Goal: Task Accomplishment & Management: Use online tool/utility

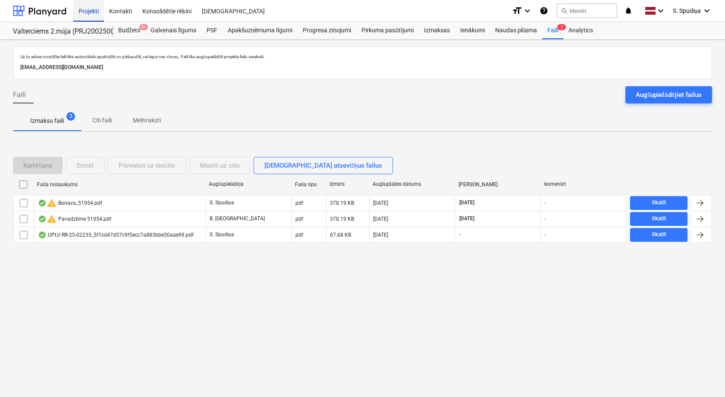
click at [88, 5] on div "Projekti" at bounding box center [88, 11] width 31 height 22
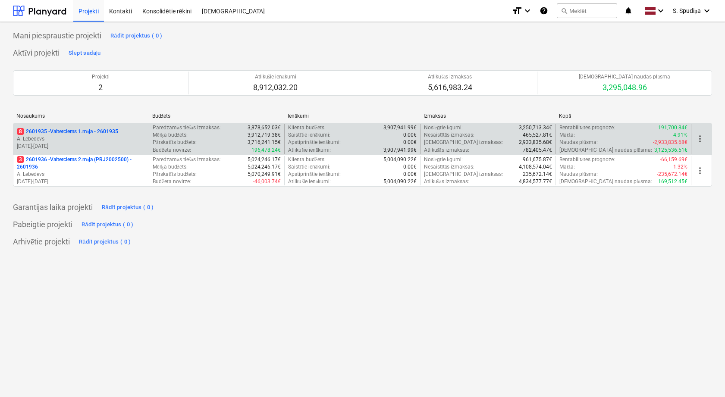
click at [105, 137] on p "A. Lebedevs" at bounding box center [81, 138] width 129 height 7
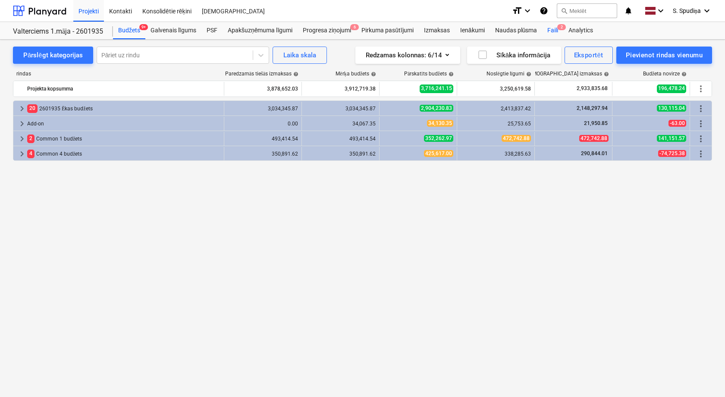
click at [556, 31] on div "Faili 2" at bounding box center [552, 30] width 21 height 17
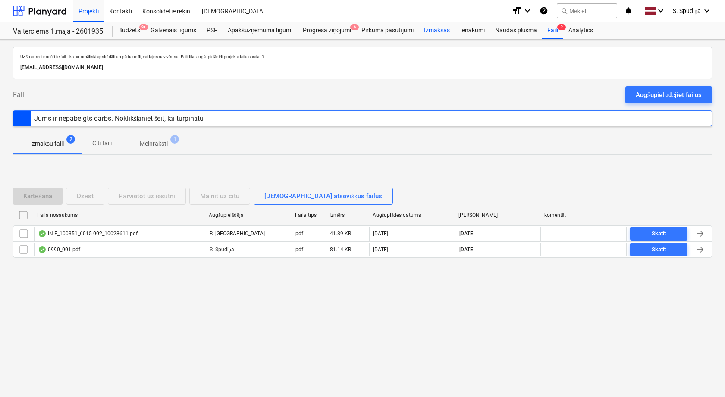
click at [435, 30] on div "Izmaksas" at bounding box center [437, 30] width 36 height 17
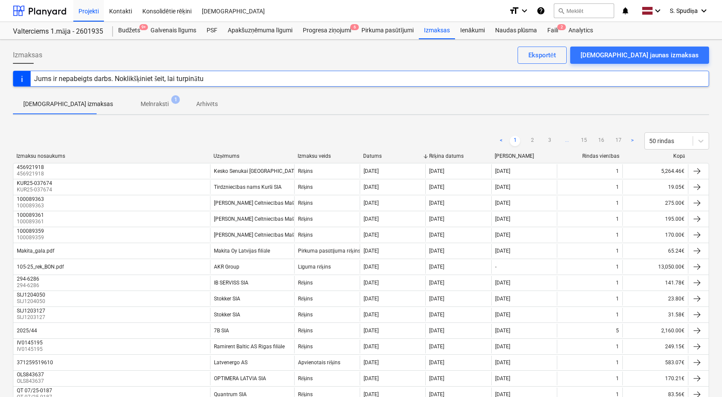
drag, startPoint x: 531, startPoint y: 140, endPoint x: 550, endPoint y: 93, distance: 51.1
click at [532, 140] on link "2" at bounding box center [532, 141] width 10 height 10
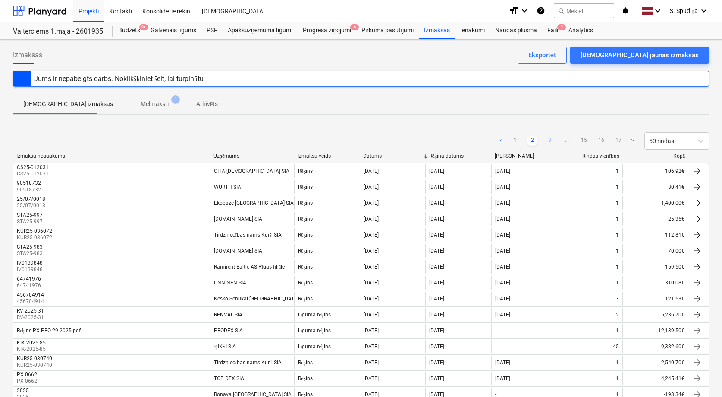
click at [548, 138] on link "3" at bounding box center [549, 141] width 10 height 10
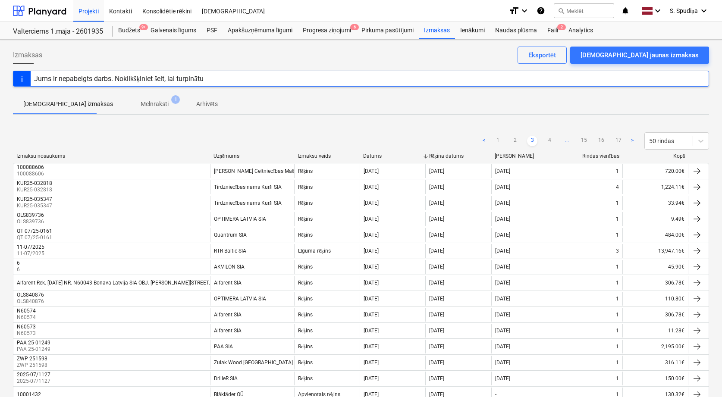
scroll to position [403, 0]
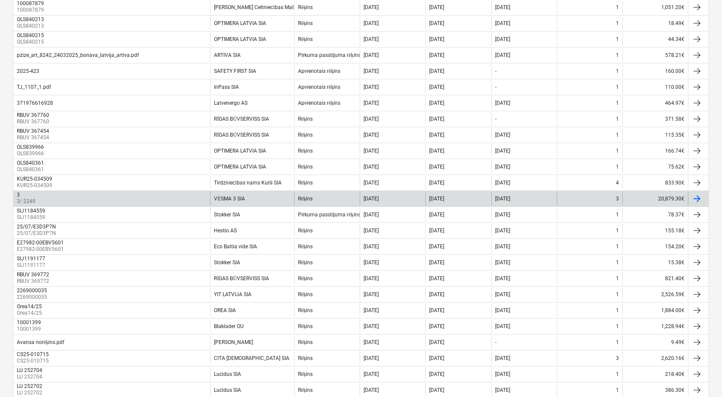
click at [28, 196] on div "3" at bounding box center [25, 195] width 17 height 6
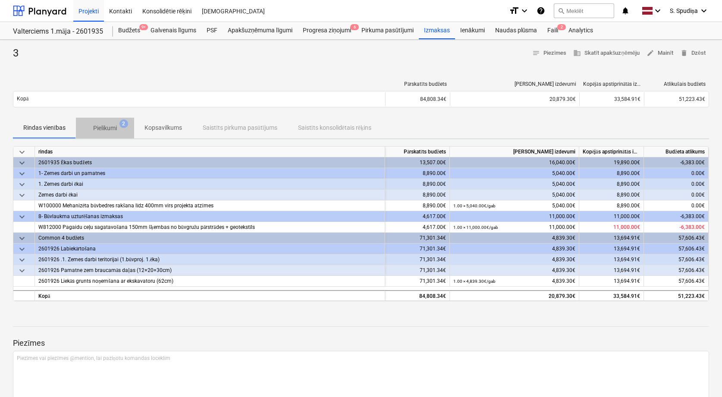
click at [105, 122] on span "Pielikumi 2" at bounding box center [105, 128] width 58 height 16
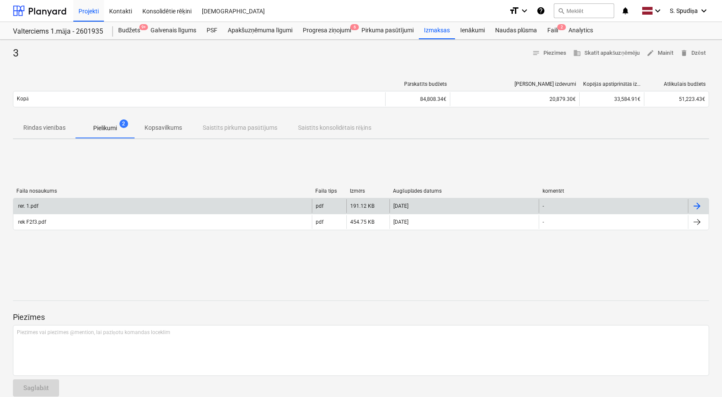
click at [94, 207] on div "rer. 1.pdf" at bounding box center [162, 206] width 299 height 14
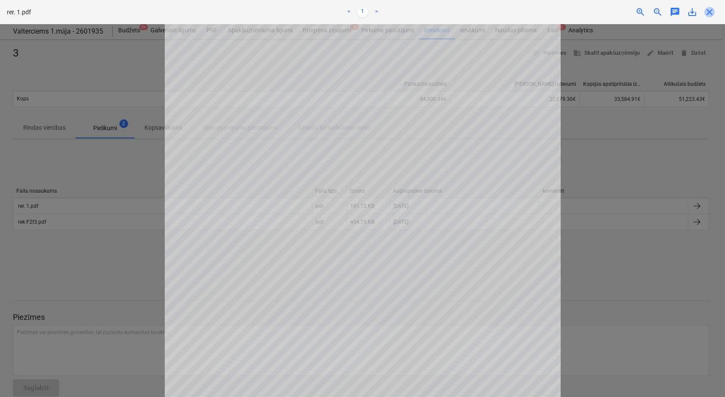
click at [714, 13] on span "close" at bounding box center [710, 12] width 10 height 10
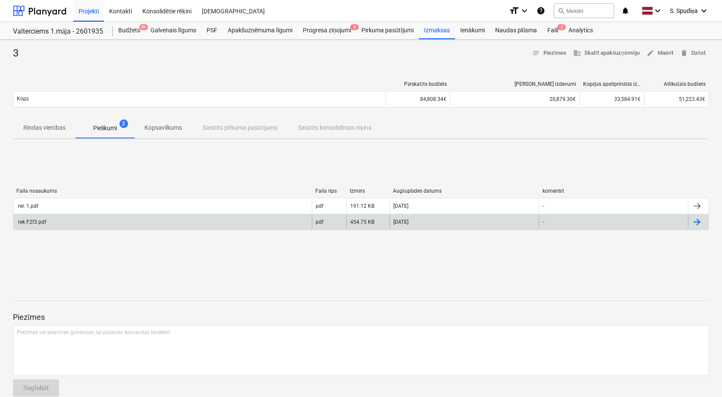
click at [49, 222] on div "rek F2f3.pdf" at bounding box center [162, 222] width 299 height 14
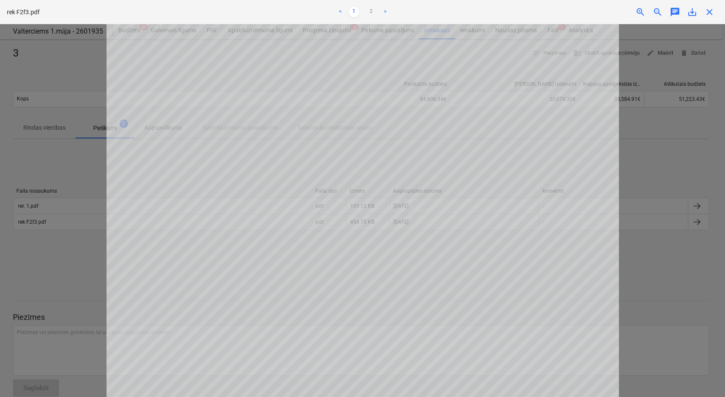
click at [712, 9] on span "close" at bounding box center [710, 12] width 10 height 10
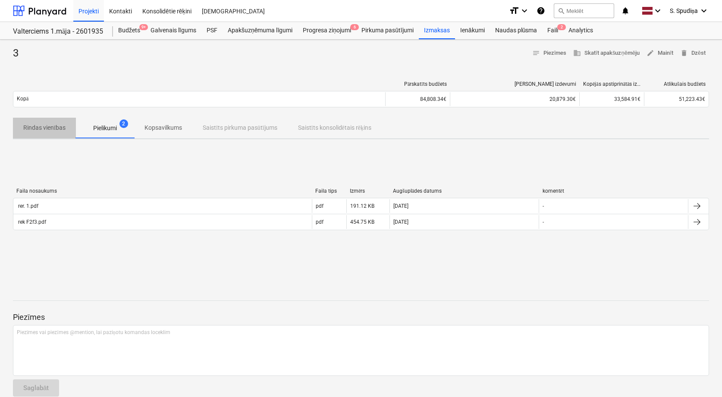
click at [60, 130] on p "Rindas vienības" at bounding box center [44, 127] width 42 height 9
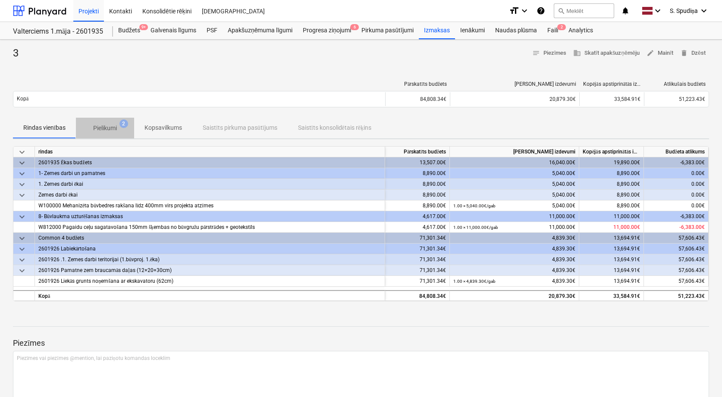
click at [93, 124] on p "Pielikumi" at bounding box center [105, 128] width 24 height 9
click at [108, 124] on p "Pielikumi" at bounding box center [105, 128] width 24 height 9
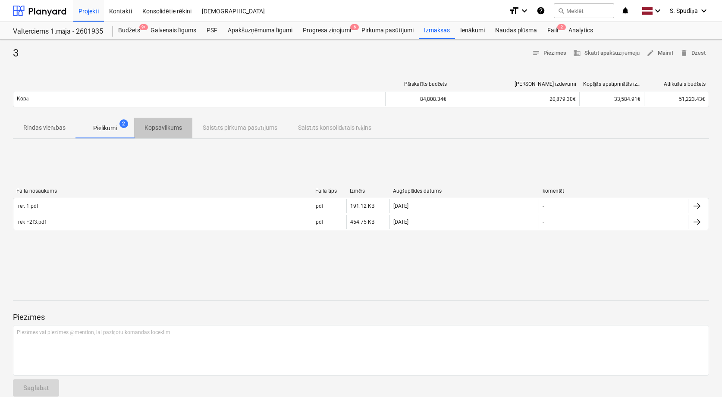
click at [144, 132] on span "Kopsavilkums" at bounding box center [163, 128] width 58 height 14
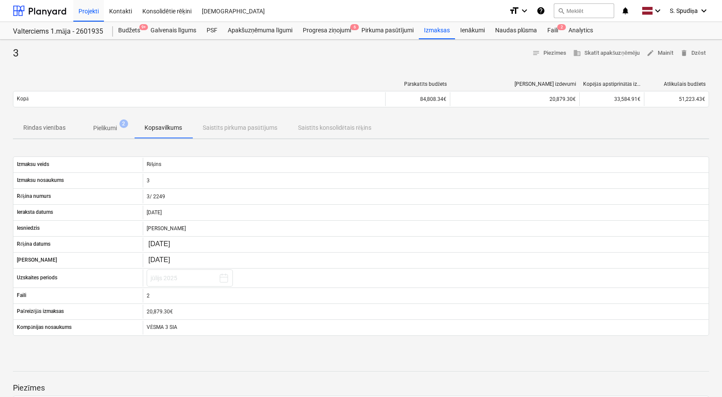
click at [107, 136] on button "Pielikumi 2" at bounding box center [105, 128] width 58 height 21
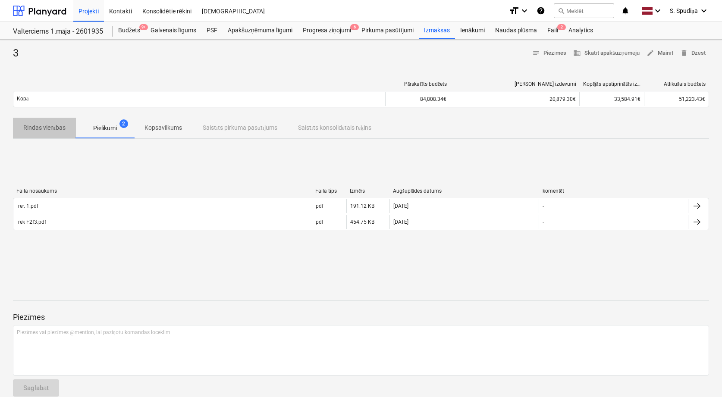
click at [44, 126] on p "Rindas vienības" at bounding box center [44, 127] width 42 height 9
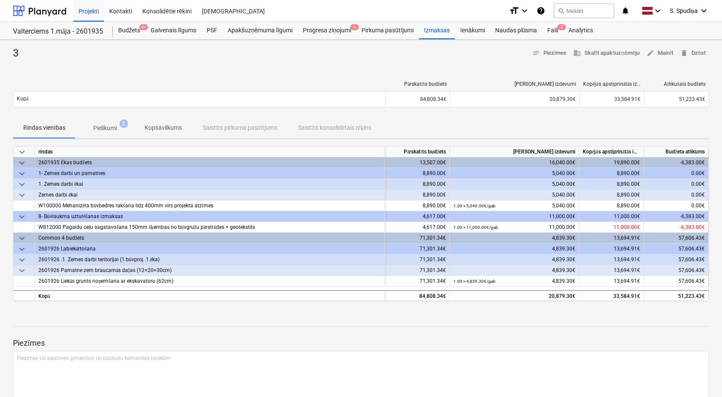
click at [95, 124] on p "Pielikumi" at bounding box center [105, 128] width 24 height 9
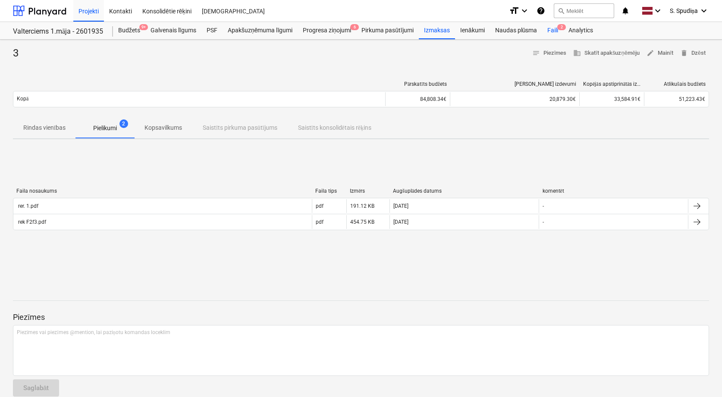
click at [549, 28] on div "Faili 2" at bounding box center [552, 30] width 21 height 17
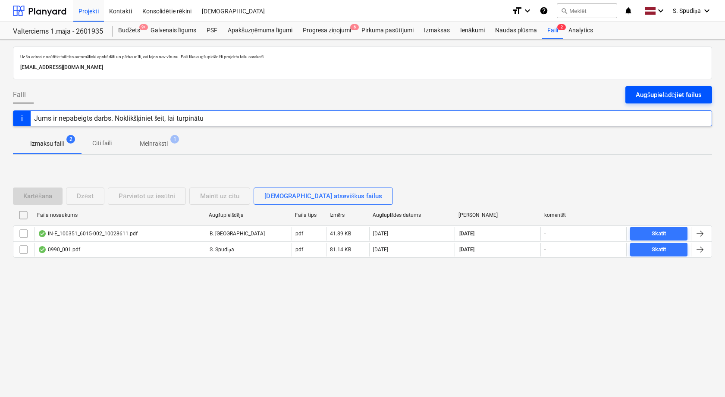
click at [664, 95] on div "Augšupielādējiet failus" at bounding box center [669, 94] width 66 height 11
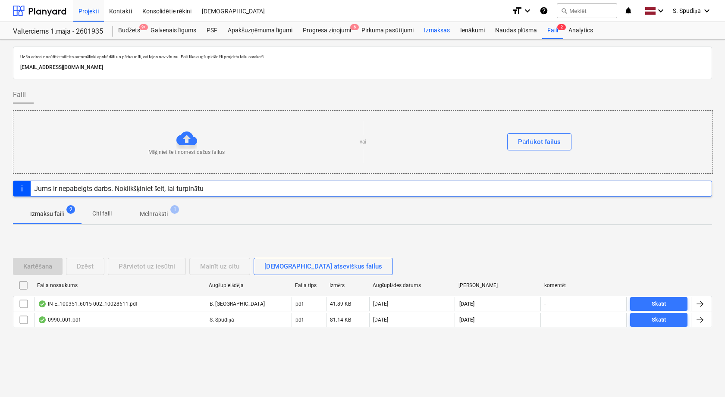
click at [434, 28] on div "Izmaksas" at bounding box center [437, 30] width 36 height 17
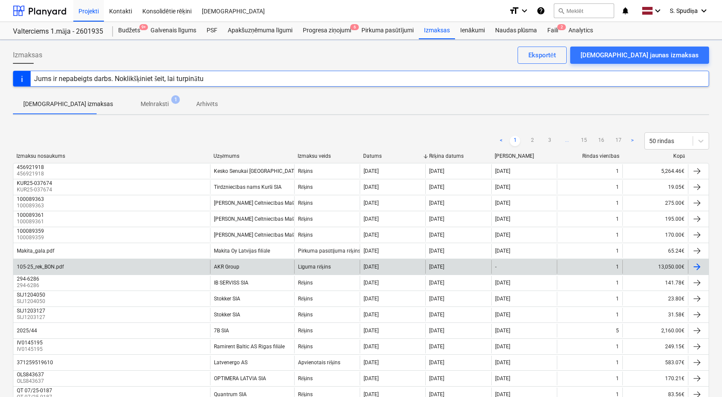
click at [157, 261] on div "105-25_rek_BON.pdf" at bounding box center [111, 267] width 197 height 14
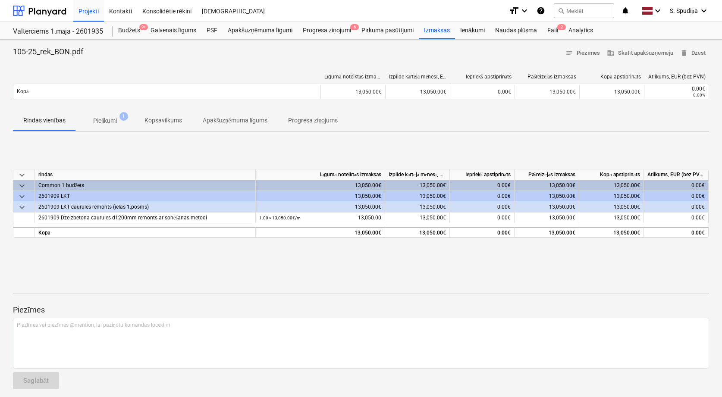
click at [104, 124] on p "Pielikumi" at bounding box center [105, 120] width 24 height 9
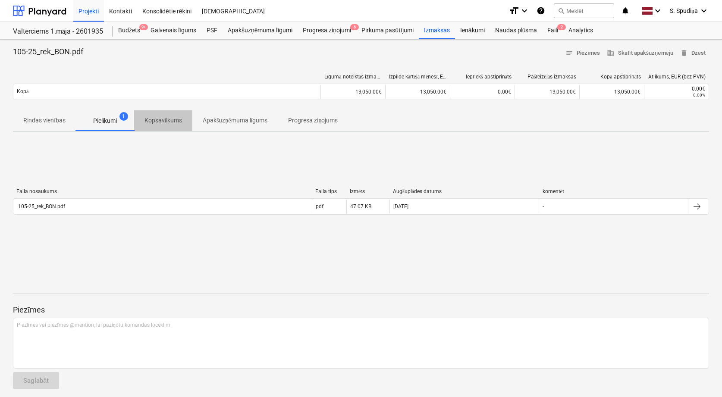
click at [186, 117] on span "Kopsavilkums" at bounding box center [163, 120] width 58 height 14
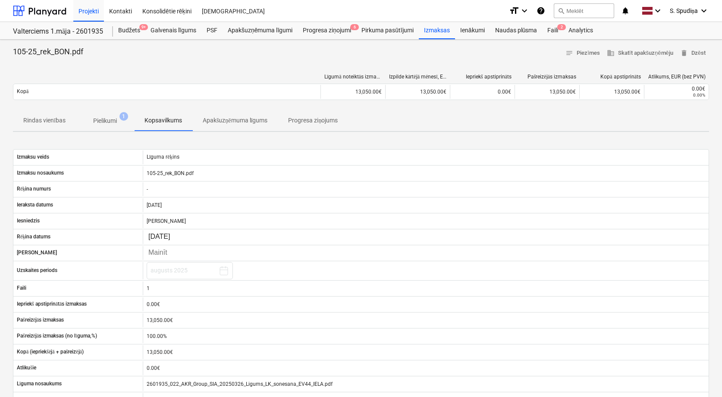
drag, startPoint x: 6, startPoint y: 117, endPoint x: 25, endPoint y: 118, distance: 18.6
click at [9, 118] on div "105-25_rek_BON.pdf notes Piezīmes business Skatīt apakšuzņēmēju delete Dzēst Lī…" at bounding box center [361, 329] width 722 height 578
click at [29, 118] on p "Rindas vienības" at bounding box center [44, 120] width 42 height 9
click at [551, 30] on div "Faili 2" at bounding box center [552, 30] width 21 height 17
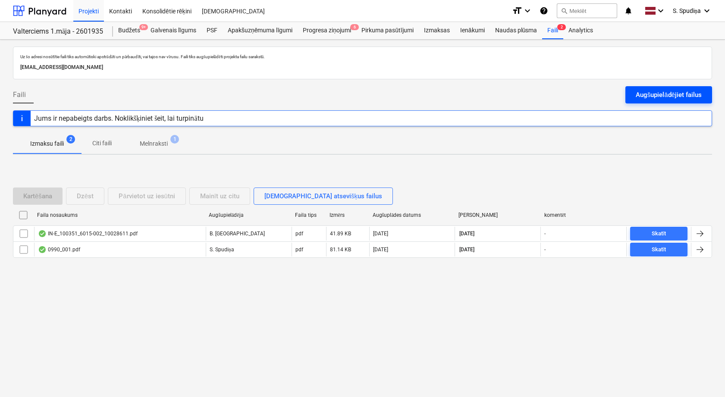
click at [647, 95] on div "Augšupielādējiet failus" at bounding box center [669, 94] width 66 height 11
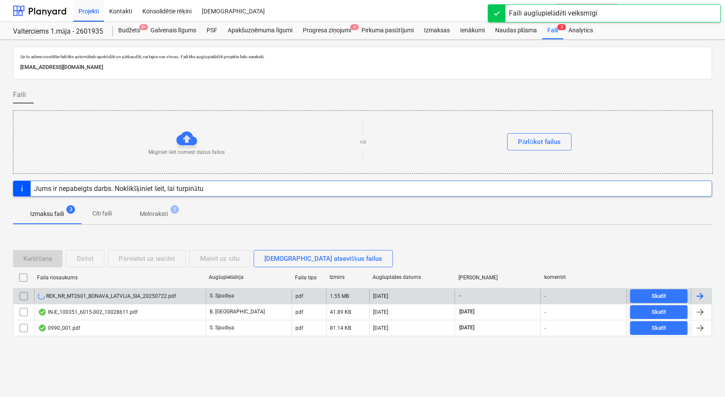
click at [99, 299] on div "REK_NR_MT2601_BONAVA_LATVIJA_SIA_20250722.pdf" at bounding box center [107, 296] width 138 height 7
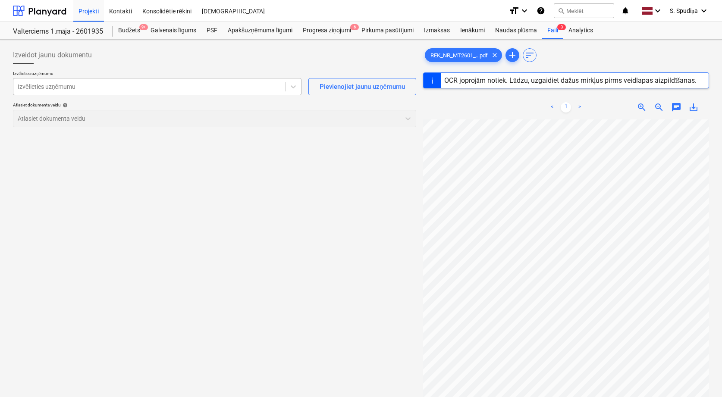
click at [258, 83] on div at bounding box center [149, 86] width 263 height 9
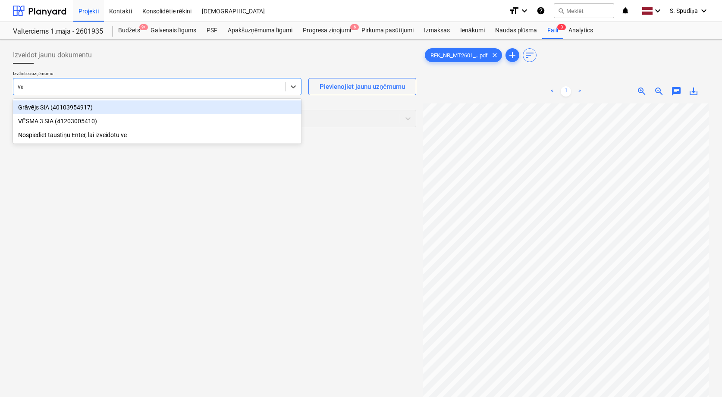
type input "vēs"
click at [108, 105] on div "VĒSMA 3 SIA (41203005410)" at bounding box center [157, 108] width 289 height 14
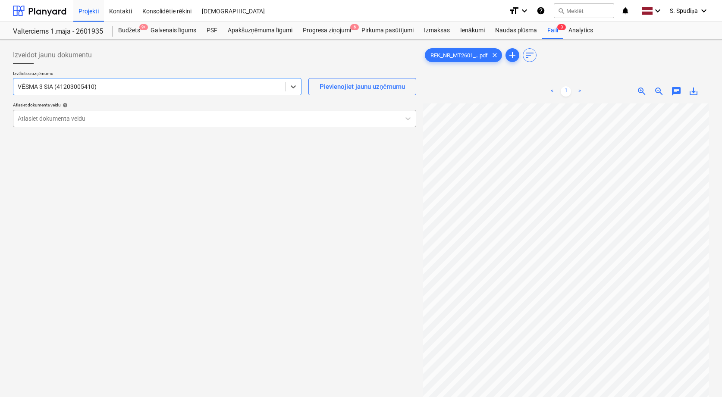
click at [91, 124] on div "Atlasiet dokumenta veidu" at bounding box center [206, 119] width 387 height 12
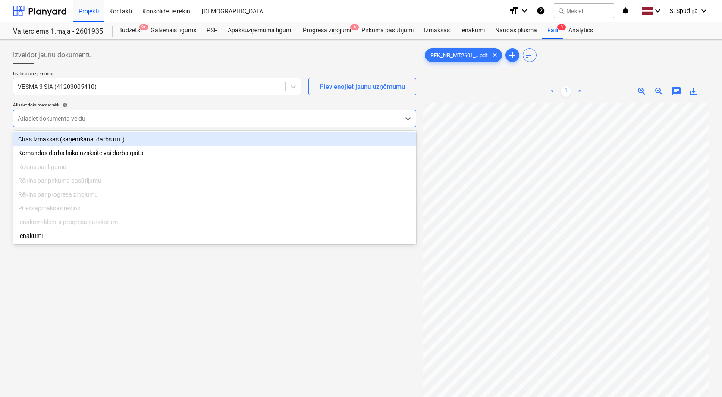
click at [62, 142] on div "Citas izmaksas (saņemšana, darbs utt.)" at bounding box center [214, 139] width 403 height 14
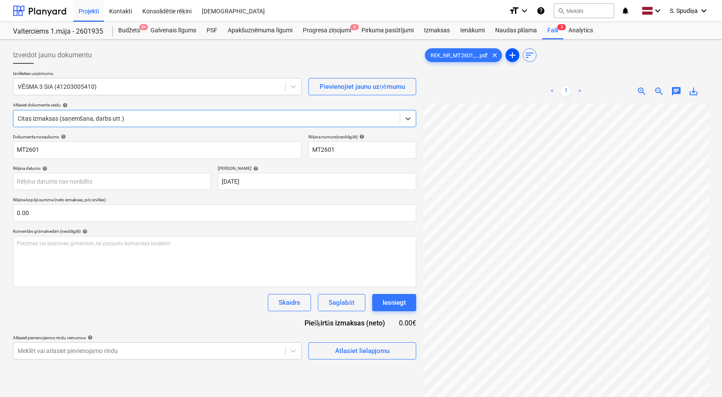
click at [513, 58] on span "add" at bounding box center [512, 55] width 10 height 10
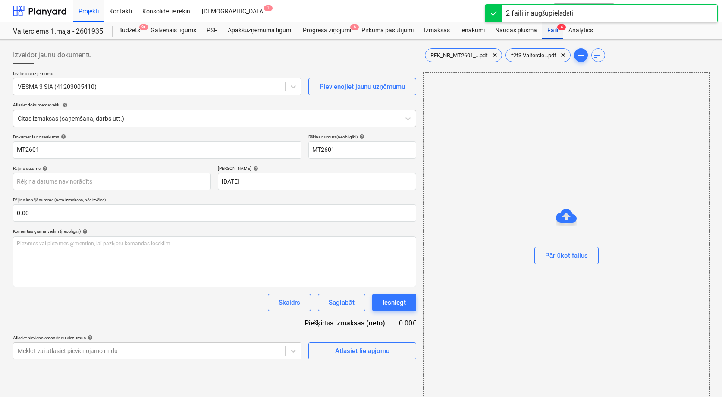
click at [556, 31] on div "Faili 4" at bounding box center [552, 30] width 21 height 17
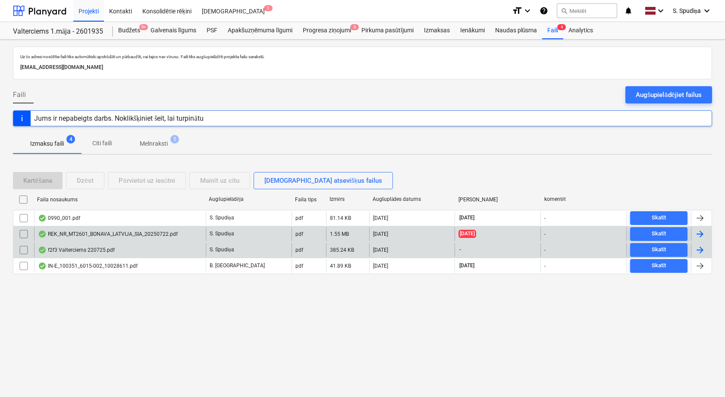
click at [72, 234] on div "REK_NR_MT2601_BONAVA_LATVIJA_SIA_20250722.pdf" at bounding box center [108, 234] width 140 height 7
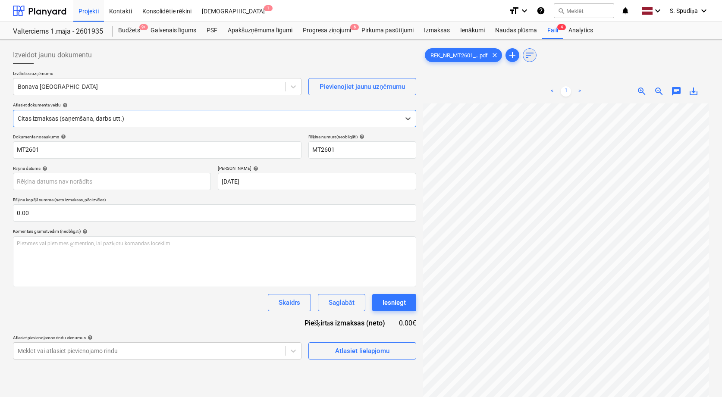
click at [531, 55] on span "sort" at bounding box center [530, 55] width 10 height 10
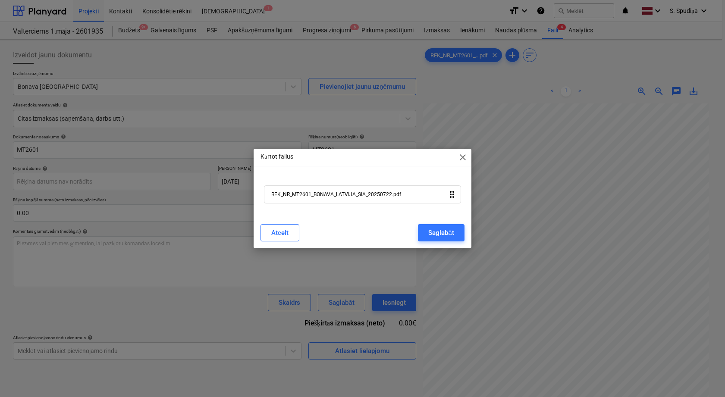
click at [454, 198] on icon "drag_indicator" at bounding box center [452, 194] width 10 height 10
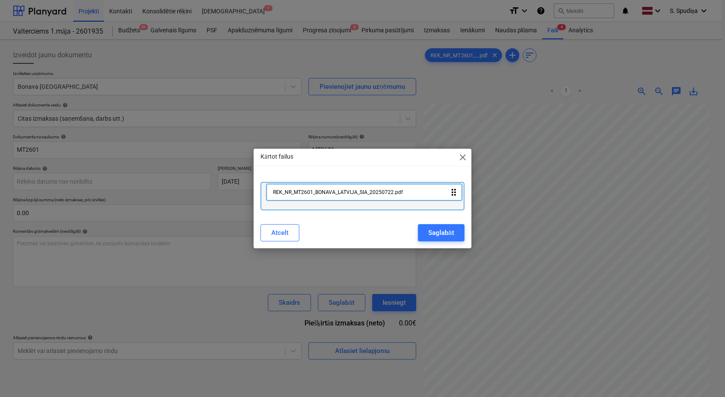
click at [455, 198] on div "REK_NR_MT2601_BONAVA_LATVIJA_SIA_20250722.pdf drag_indicator" at bounding box center [363, 196] width 204 height 28
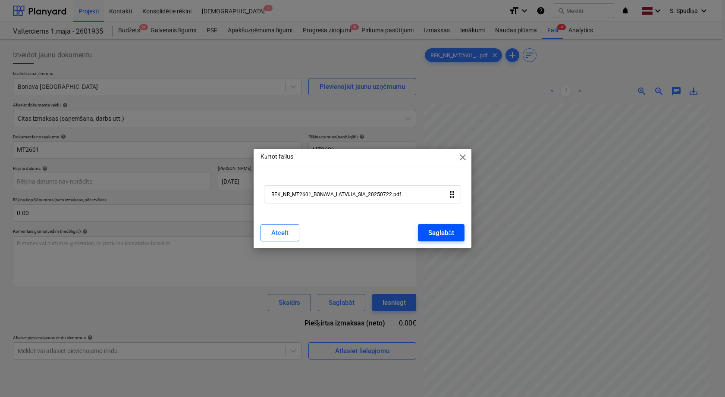
click at [429, 230] on div "Saglabāt" at bounding box center [440, 232] width 25 height 11
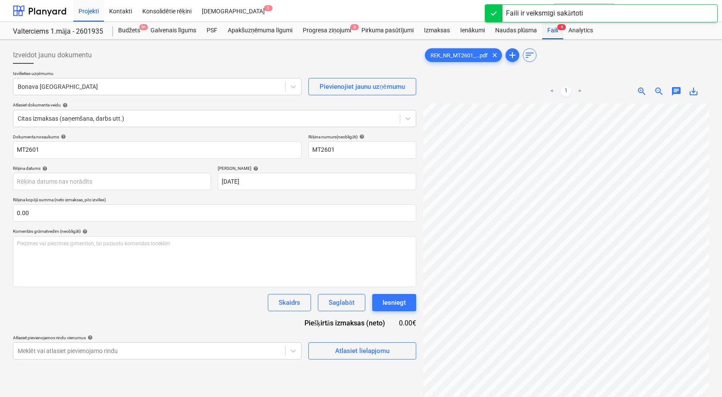
click at [554, 29] on div "Faili 4" at bounding box center [552, 30] width 21 height 17
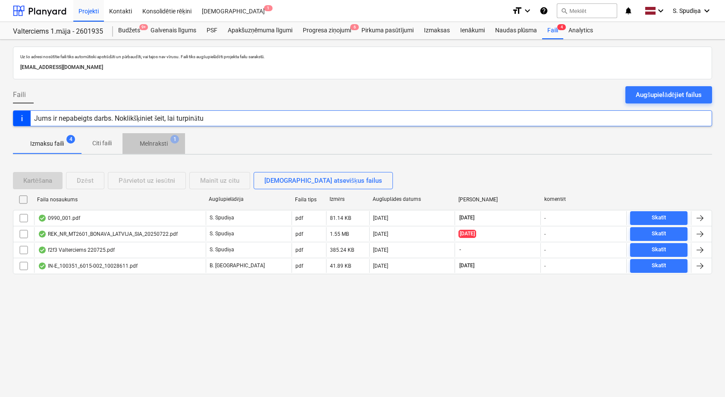
click at [157, 144] on p "Melnraksti" at bounding box center [154, 143] width 28 height 9
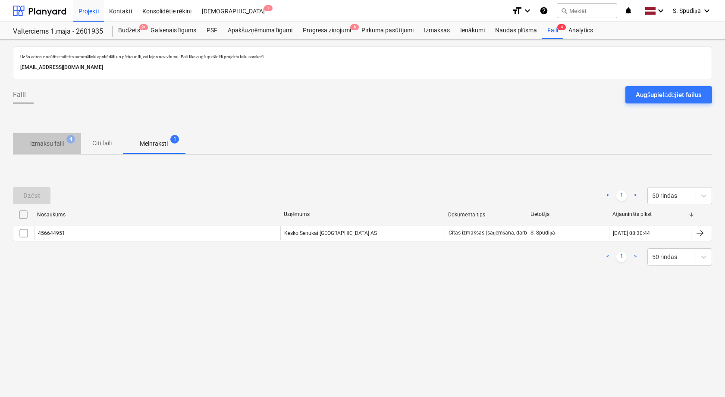
click at [54, 146] on p "Izmaksu faili" at bounding box center [47, 143] width 34 height 9
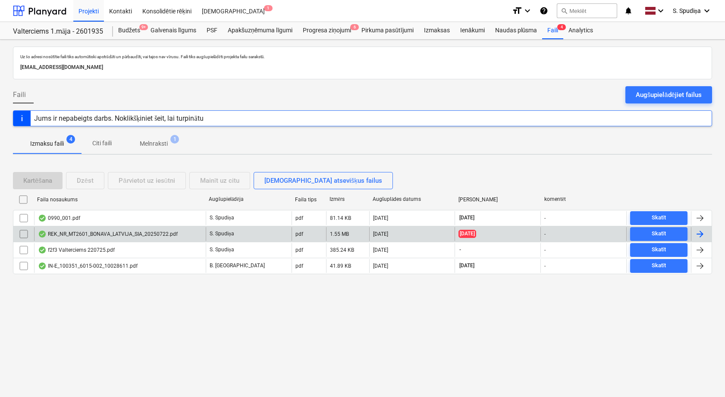
click at [101, 237] on div "REK_NR_MT2601_BONAVA_LATVIJA_SIA_20250722.pdf" at bounding box center [108, 234] width 140 height 7
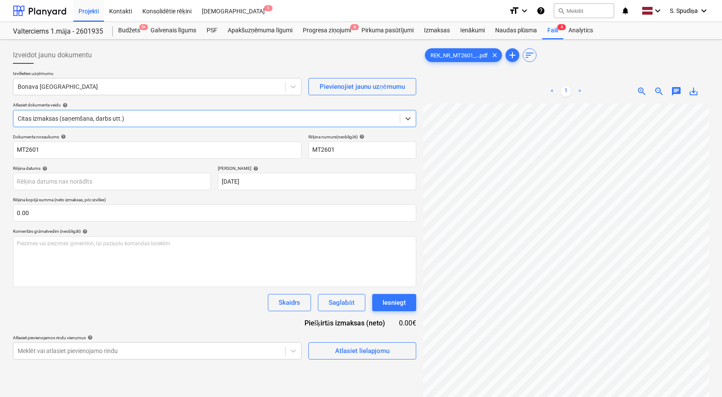
scroll to position [173, 0]
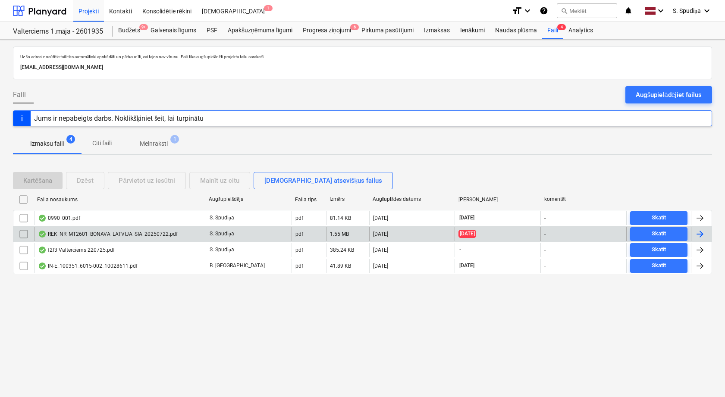
click at [86, 237] on div "REK_NR_MT2601_BONAVA_LATVIJA_SIA_20250722.pdf" at bounding box center [108, 234] width 140 height 7
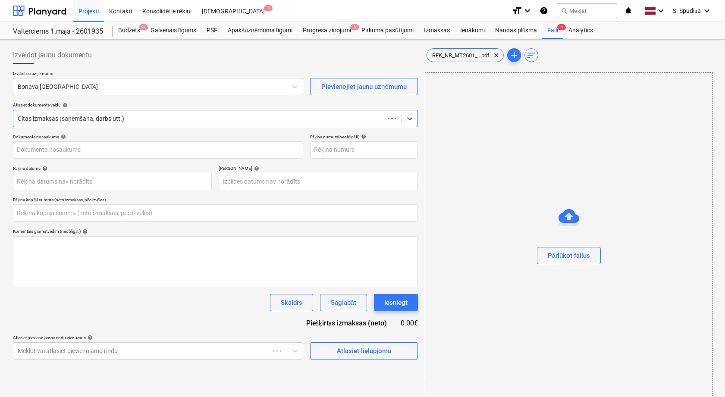
type input "MT2601"
type input "[DATE]"
type input "0.00"
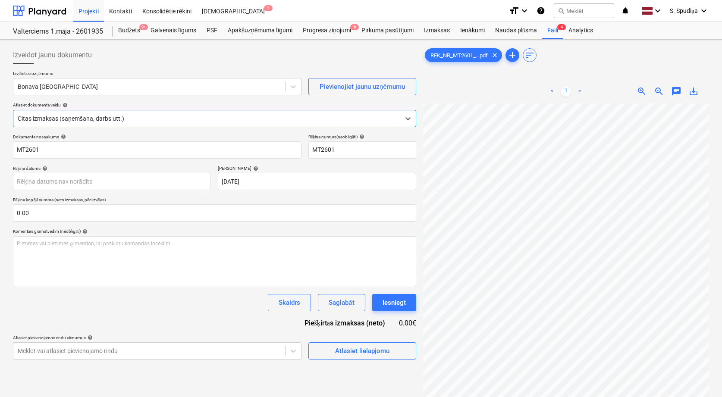
scroll to position [43, 0]
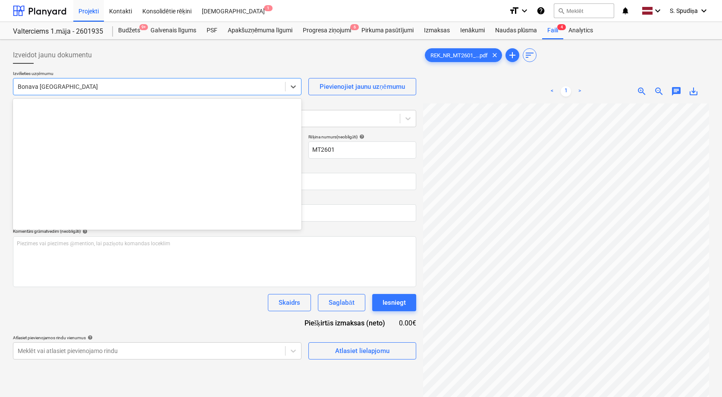
click at [102, 93] on div "Bonava [GEOGRAPHIC_DATA]" at bounding box center [149, 87] width 272 height 12
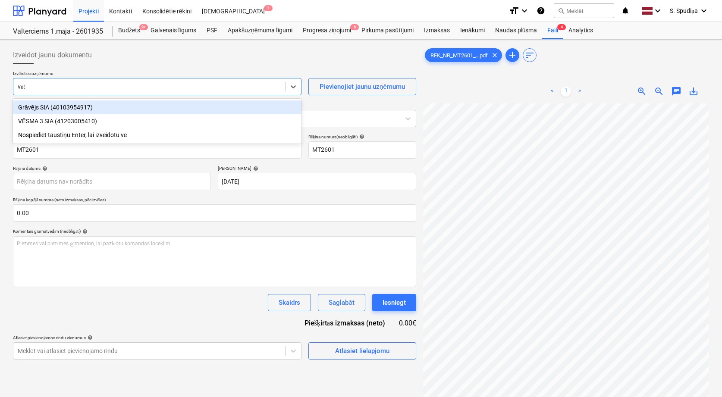
type input "vēsm"
click at [97, 104] on div "VĒSMA 3 SIA (41203005410)" at bounding box center [157, 108] width 289 height 14
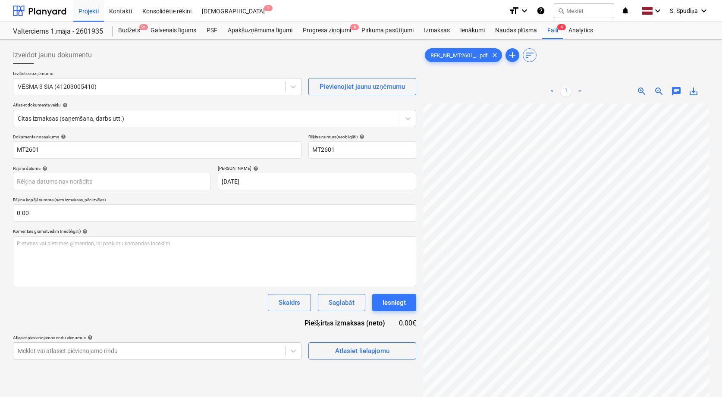
scroll to position [15, 104]
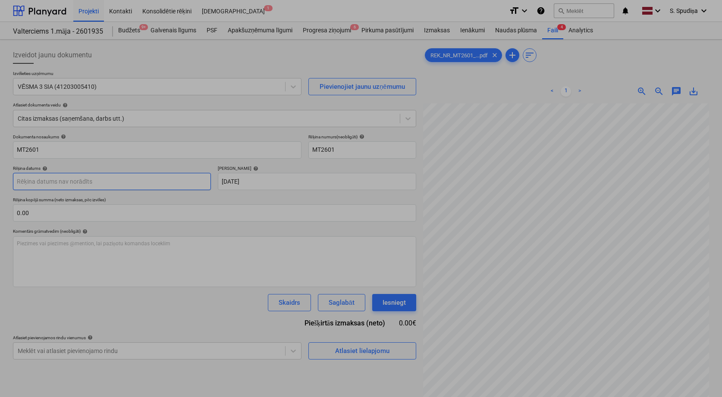
click at [90, 183] on body "Projekti Kontakti Konsolidētie rēķini Iesūtne 1 format_size keyboard_arrow_down…" at bounding box center [361, 198] width 722 height 397
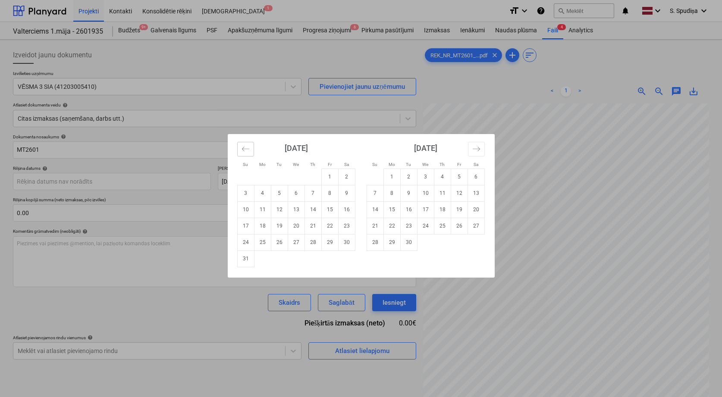
click at [248, 151] on icon "Move backward to switch to the previous month." at bounding box center [246, 149] width 8 height 8
click at [283, 229] on td "22" at bounding box center [279, 226] width 17 height 16
type input "[DATE]"
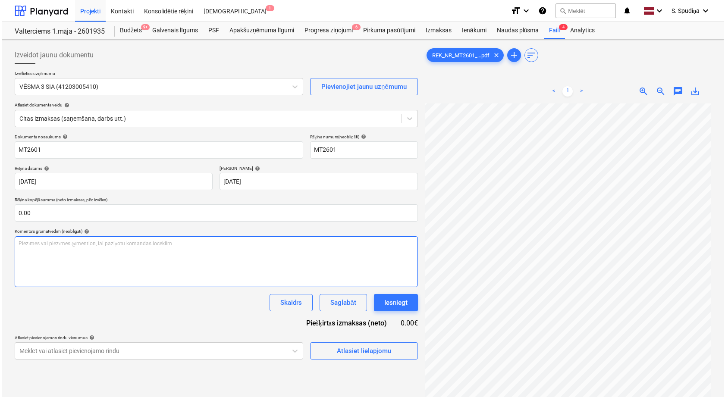
scroll to position [63, 56]
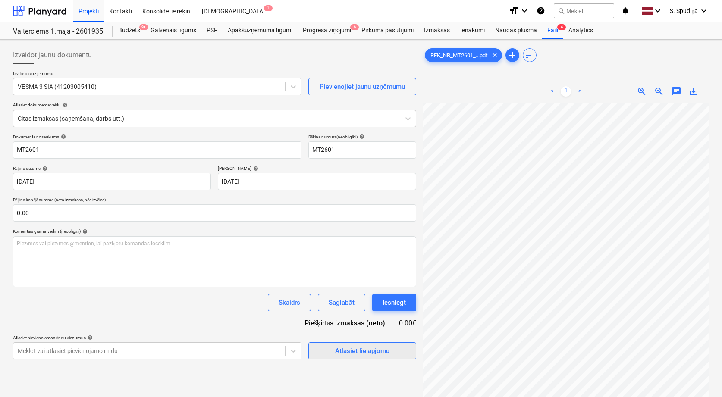
click at [334, 353] on span "Atlasiet lielapjomu" at bounding box center [362, 351] width 86 height 11
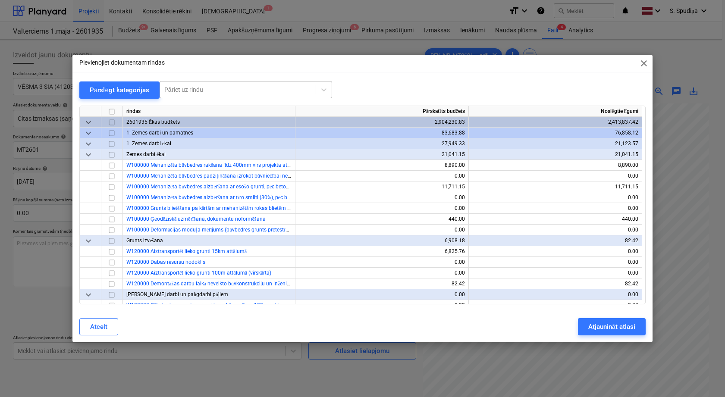
click at [216, 85] on div "Pāriet uz rindu" at bounding box center [238, 90] width 156 height 12
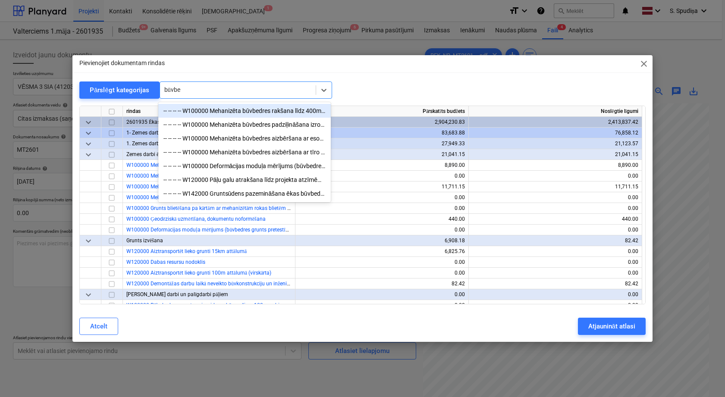
type input "būvbed"
click at [242, 113] on div "-- -- -- -- W100000 Mehanizēta būvbedres rakšana līdz 400mm virs projekta atzīm…" at bounding box center [244, 111] width 173 height 14
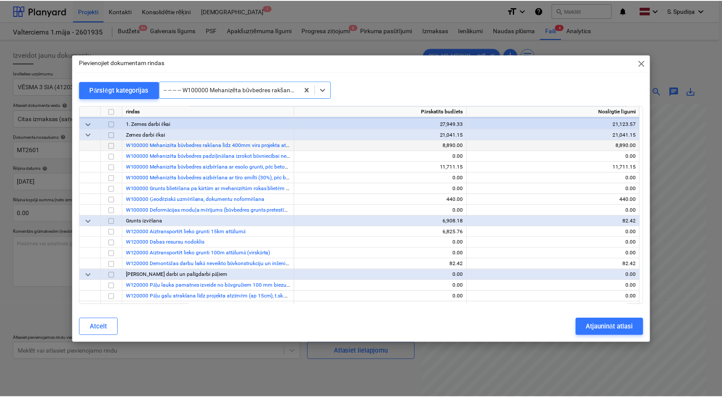
scroll to position [0, 0]
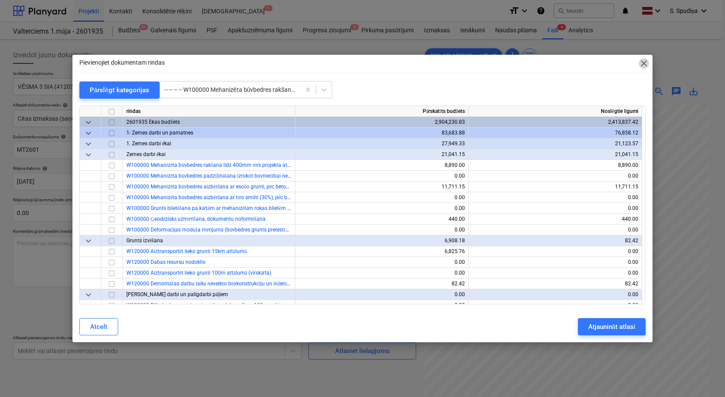
click at [643, 62] on span "close" at bounding box center [644, 63] width 10 height 10
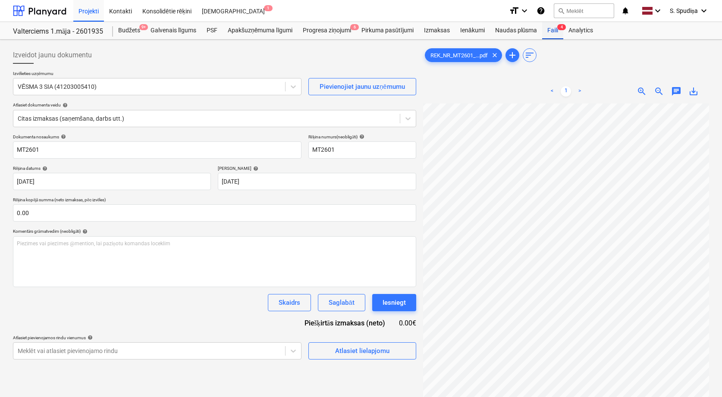
click at [555, 31] on div "Faili 4" at bounding box center [552, 30] width 21 height 17
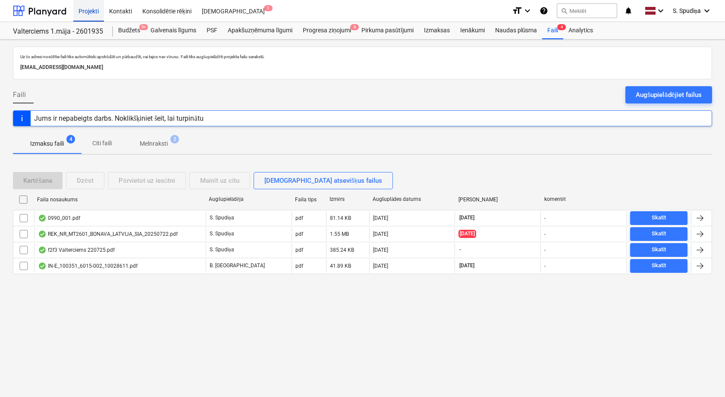
click at [88, 10] on div "Projekti" at bounding box center [88, 11] width 31 height 22
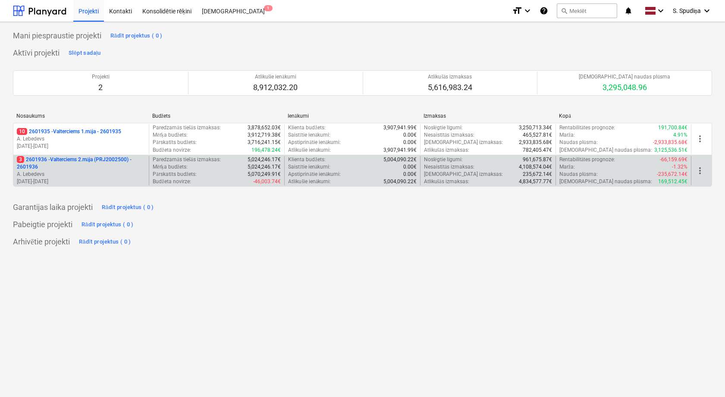
click at [69, 167] on p "3 2601936 - Valterciems 2.māja (PRJ2002500) - 2601936" at bounding box center [81, 163] width 129 height 15
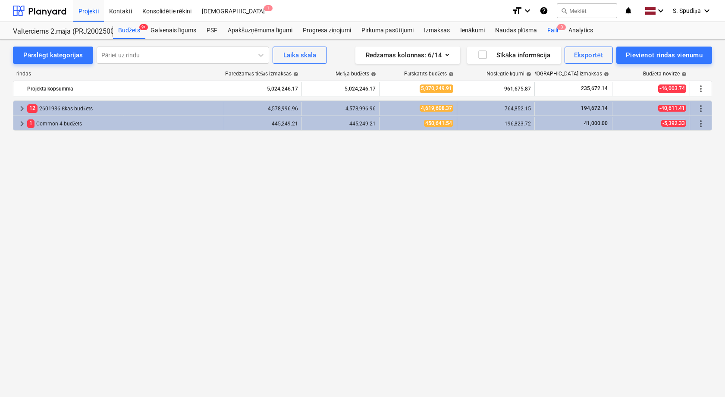
click at [553, 28] on div "Faili 3" at bounding box center [552, 30] width 21 height 17
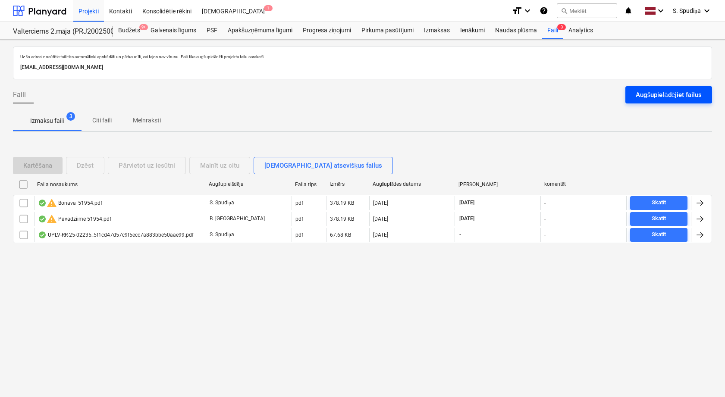
click at [660, 95] on div "Augšupielādējiet failus" at bounding box center [669, 94] width 66 height 11
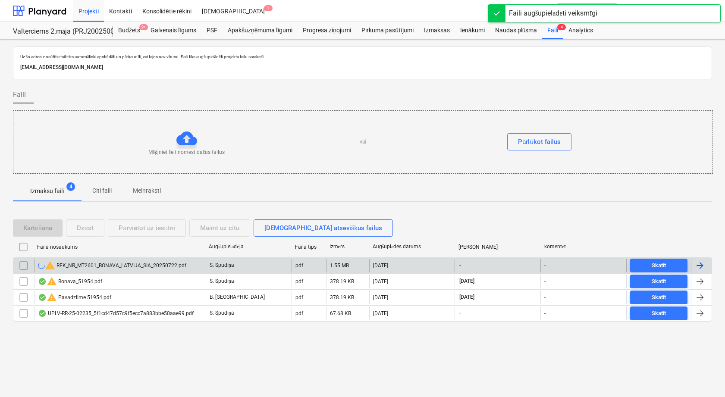
click at [102, 265] on div "warning REK_NR_MT2601_BONAVA_LATVIJA_SIA_20250722.pdf" at bounding box center [112, 266] width 148 height 10
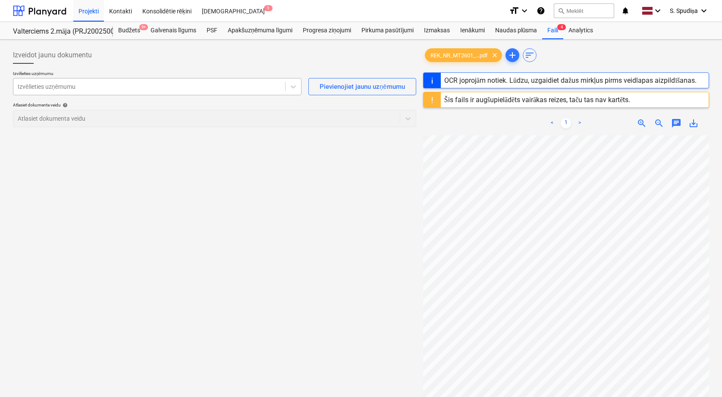
click at [155, 89] on div at bounding box center [149, 86] width 263 height 9
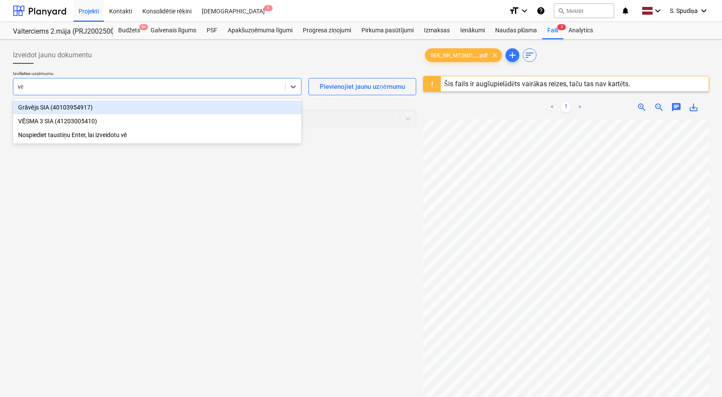
type input "v"
type input "vēsm"
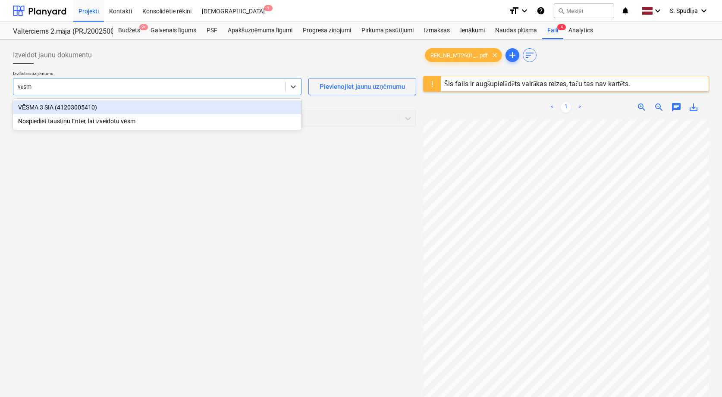
click at [117, 110] on div "VĒSMA 3 SIA (41203005410)" at bounding box center [157, 108] width 289 height 14
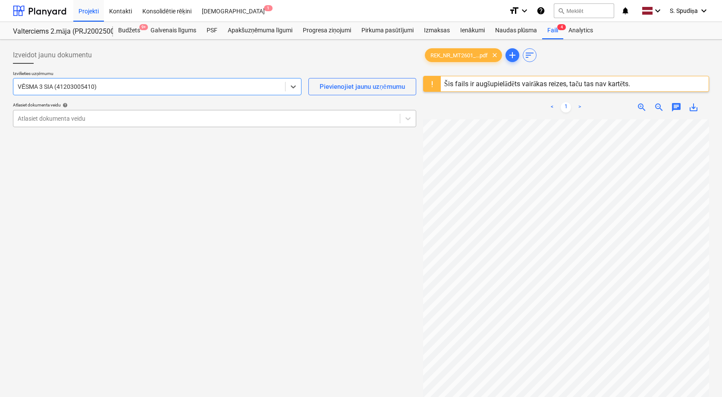
click at [128, 115] on div at bounding box center [207, 118] width 378 height 9
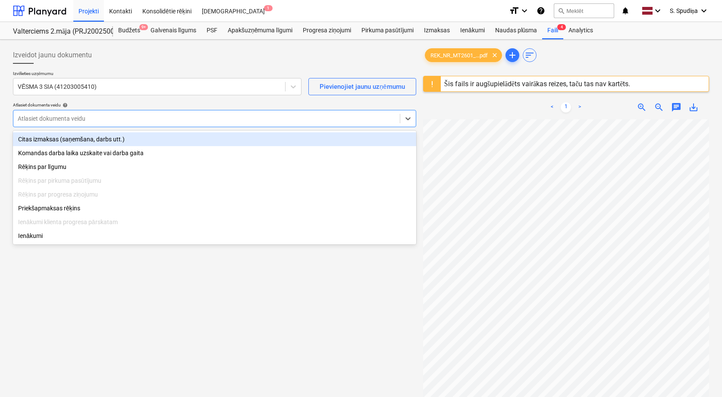
click at [80, 140] on div "Citas izmaksas (saņemšana, darbs utt.)" at bounding box center [214, 139] width 403 height 14
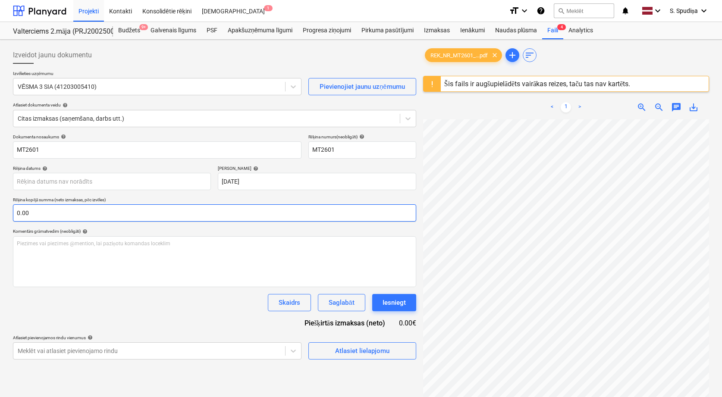
scroll to position [0, 104]
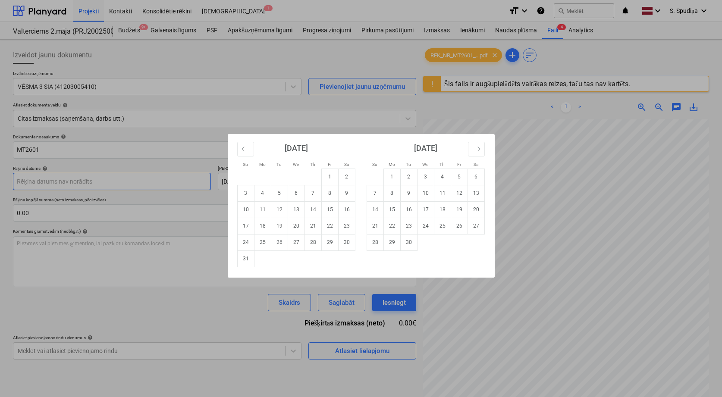
click at [54, 182] on body "Projekti Kontakti Konsolidētie rēķini Iesūtne 1 format_size keyboard_arrow_down…" at bounding box center [361, 198] width 722 height 397
click at [242, 147] on icon "Move backward to switch to the previous month." at bounding box center [246, 149] width 8 height 8
click at [283, 228] on td "22" at bounding box center [279, 226] width 17 height 16
type input "[DATE]"
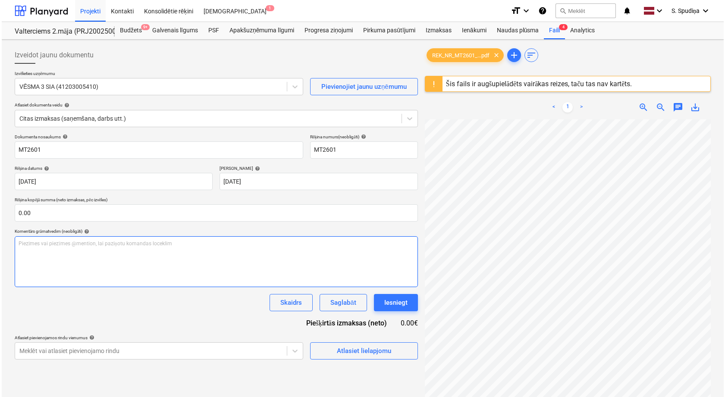
scroll to position [73, 62]
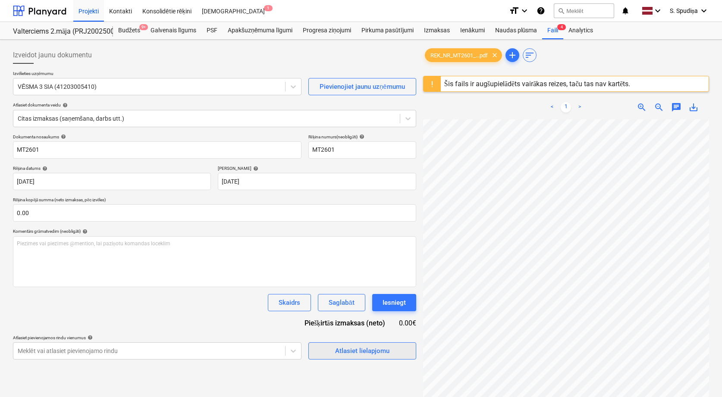
click at [342, 351] on div "Atlasiet lielapjomu" at bounding box center [362, 351] width 54 height 11
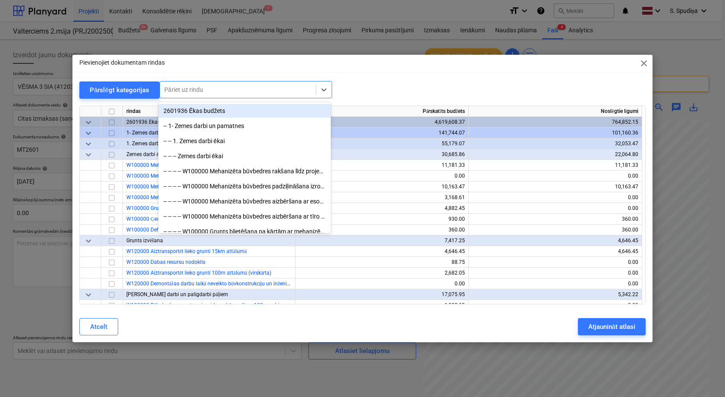
click at [269, 92] on div at bounding box center [237, 89] width 147 height 9
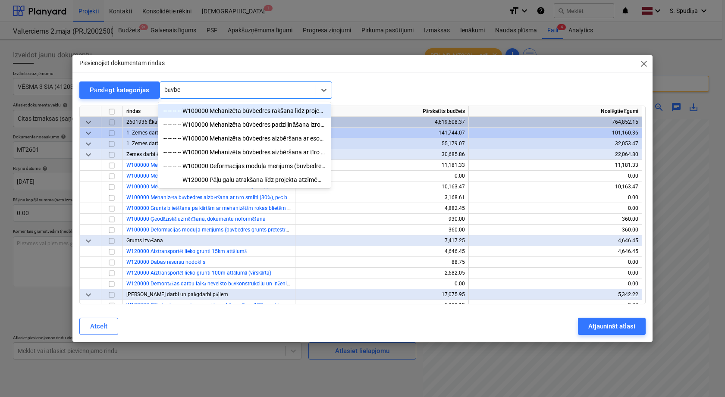
type input "būvbed"
click at [263, 110] on div "-- -- -- -- W100000 Mehanizēta būvbedres rakšana līdz projekta atzīmei" at bounding box center [244, 111] width 173 height 14
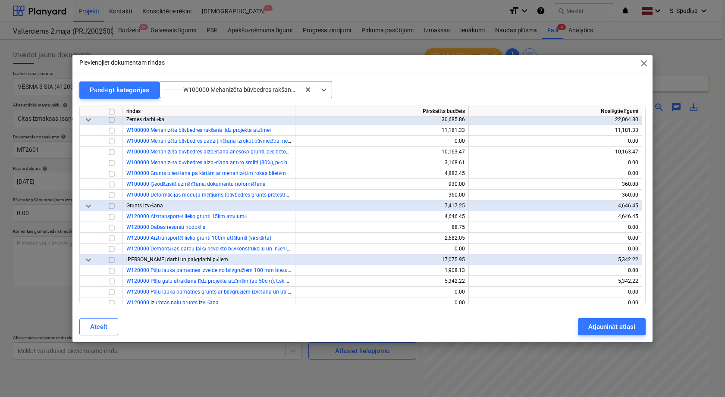
scroll to position [43, 0]
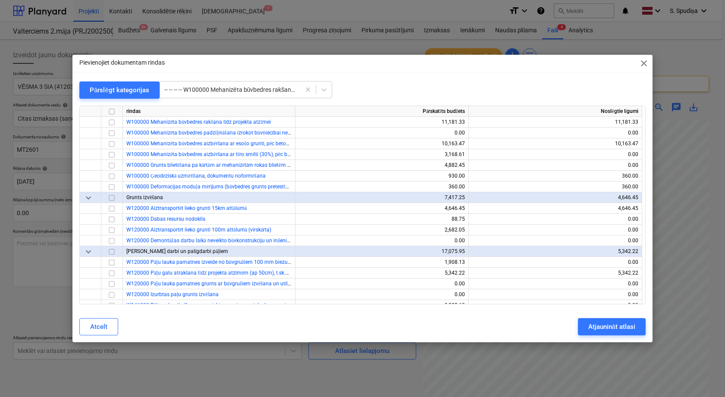
click at [646, 61] on span "close" at bounding box center [644, 63] width 10 height 10
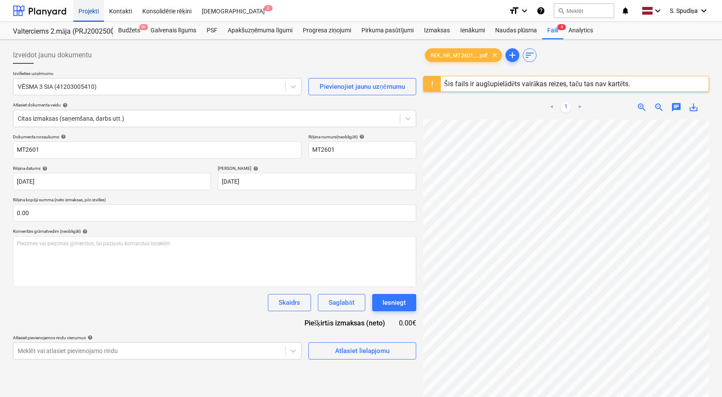
click at [94, 6] on div "Projekti" at bounding box center [88, 11] width 31 height 22
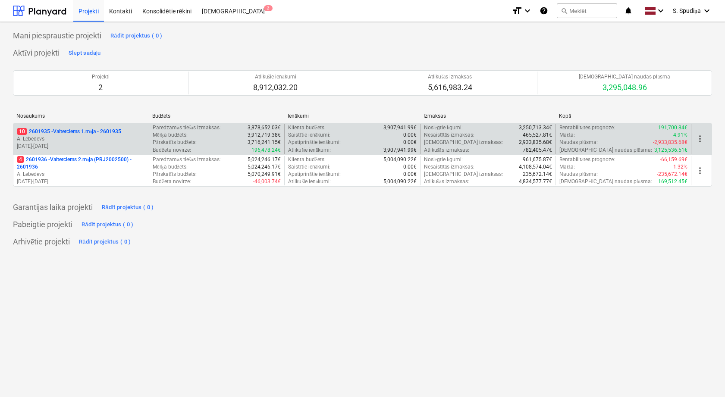
click at [103, 143] on p "[DATE] - [DATE]" at bounding box center [81, 146] width 129 height 7
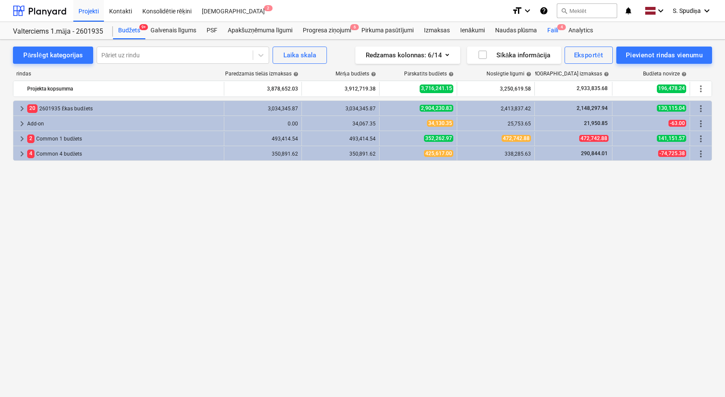
click at [557, 30] on div "Faili 4" at bounding box center [552, 30] width 21 height 17
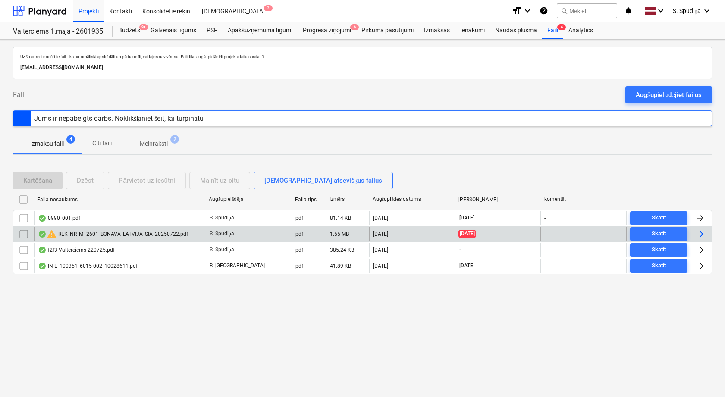
click at [101, 233] on div "warning REK_NR_MT2601_BONAVA_LATVIJA_SIA_20250722.pdf" at bounding box center [113, 234] width 150 height 10
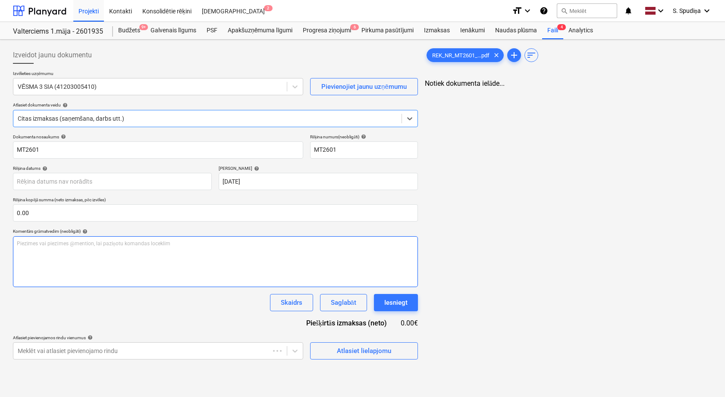
type input "[DATE]"
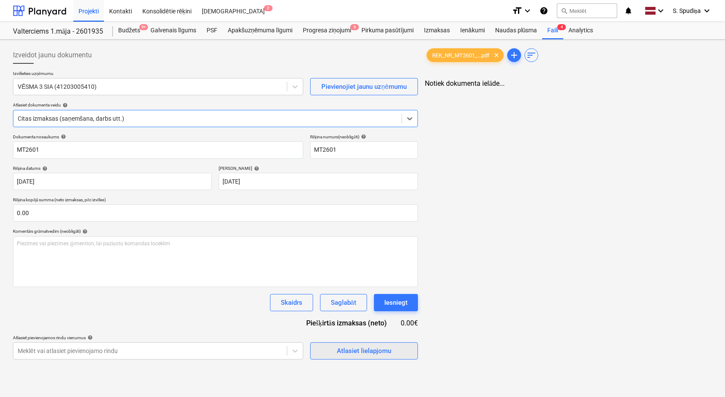
click at [356, 351] on div "Atlasiet lielapjomu" at bounding box center [364, 351] width 54 height 11
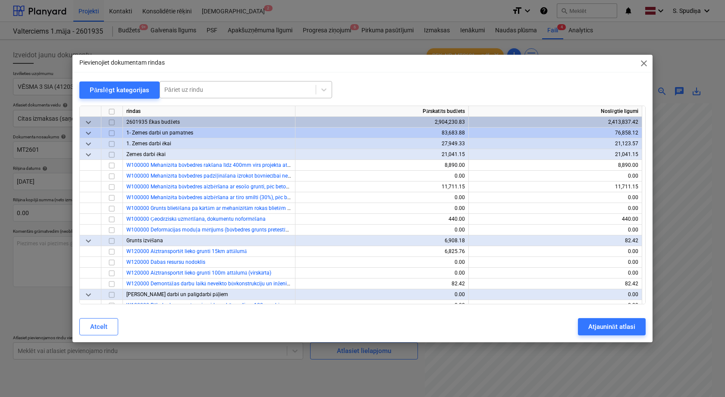
click at [201, 89] on div at bounding box center [237, 89] width 147 height 9
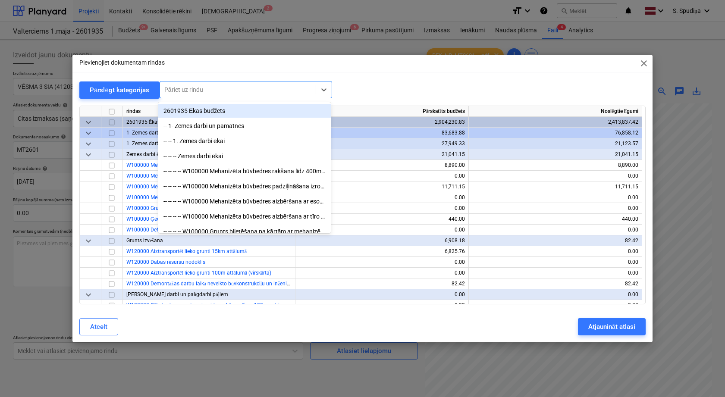
type input "z"
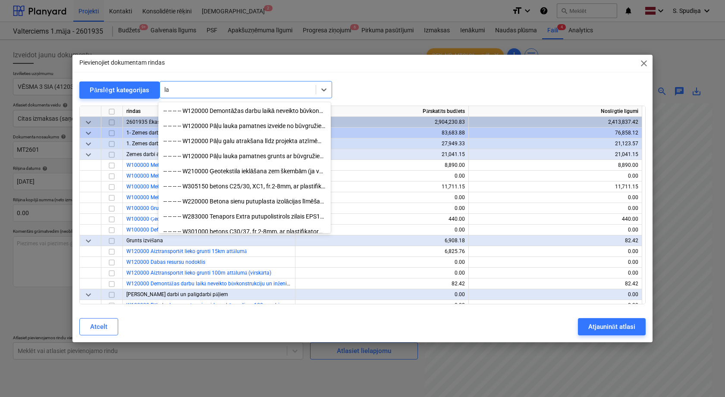
type input "l"
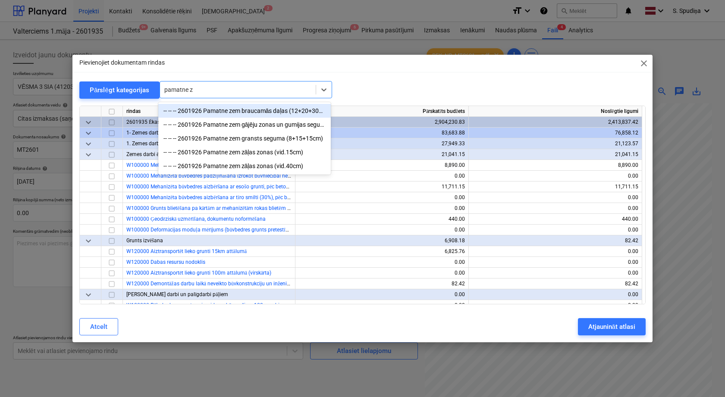
type input "pamatne ze"
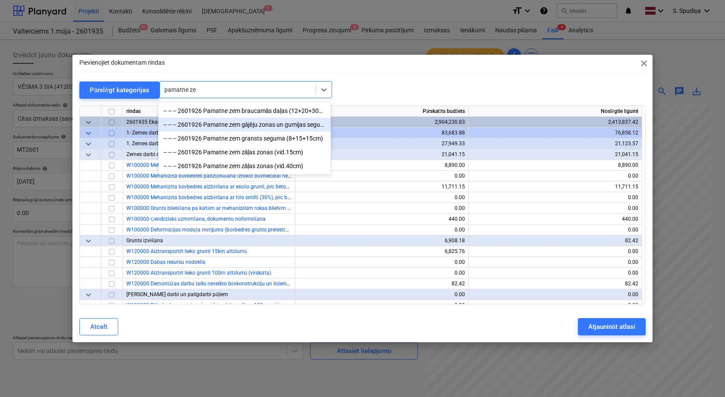
click at [236, 123] on div "-- -- -- 2601926 Pamatne zem gājēju zonas un gumijas seguma (5+15+30cm)" at bounding box center [244, 125] width 173 height 14
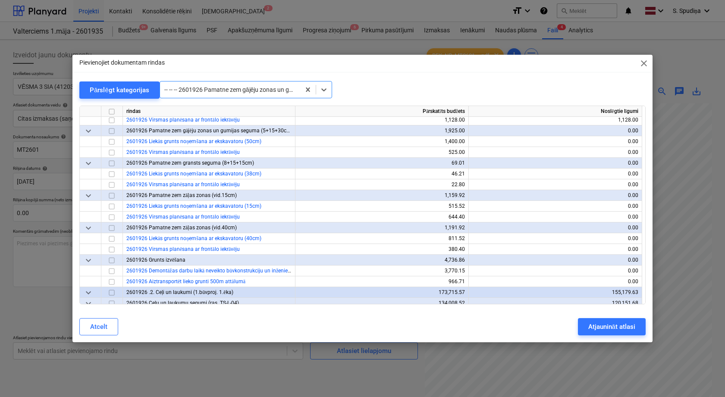
scroll to position [8489, 0]
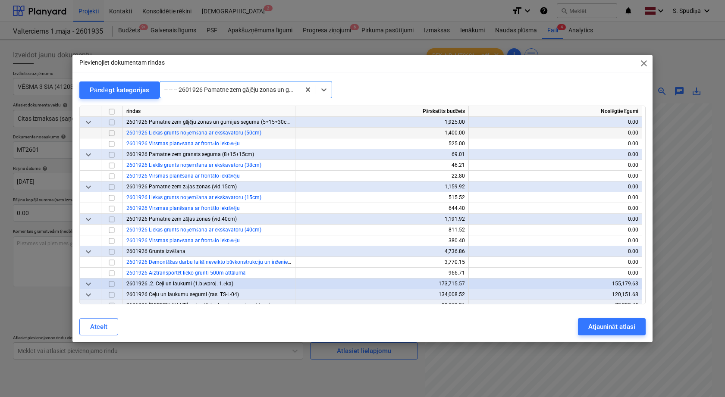
click at [112, 134] on input "checkbox" at bounding box center [112, 133] width 10 height 10
click at [113, 145] on input "checkbox" at bounding box center [112, 144] width 10 height 10
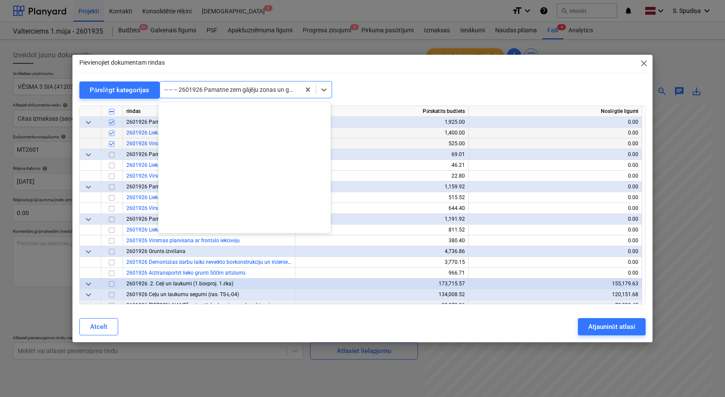
click at [226, 89] on div at bounding box center [230, 89] width 132 height 9
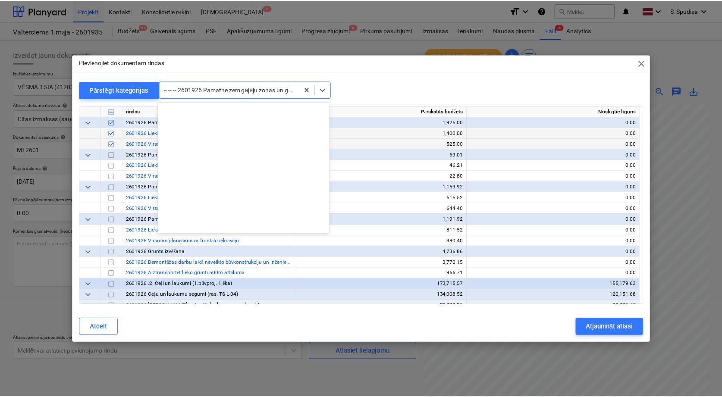
scroll to position [11884, 0]
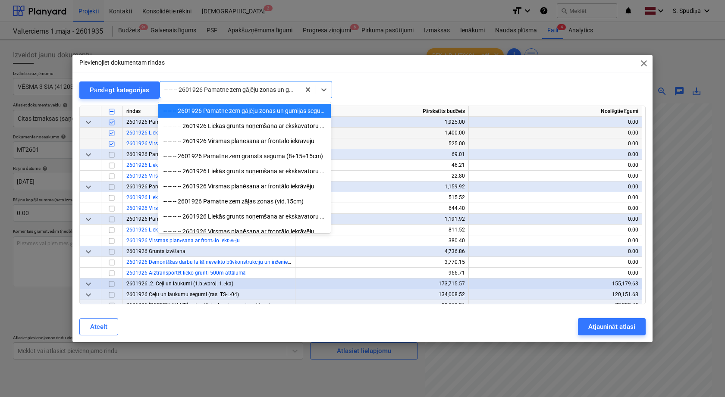
click at [226, 89] on div at bounding box center [230, 89] width 132 height 9
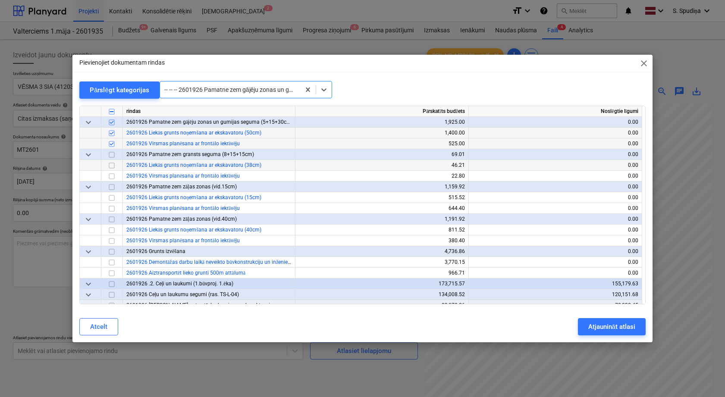
click at [115, 167] on input "checkbox" at bounding box center [112, 166] width 10 height 10
click at [113, 176] on input "checkbox" at bounding box center [112, 176] width 10 height 10
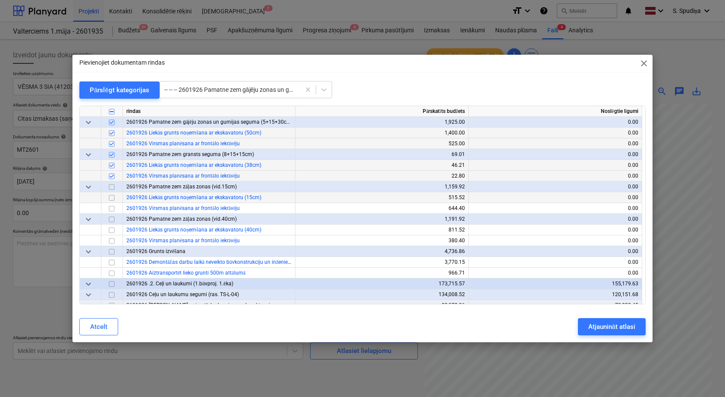
click at [112, 199] on input "checkbox" at bounding box center [112, 198] width 10 height 10
click at [112, 209] on input "checkbox" at bounding box center [112, 209] width 10 height 10
click at [110, 229] on input "checkbox" at bounding box center [112, 230] width 10 height 10
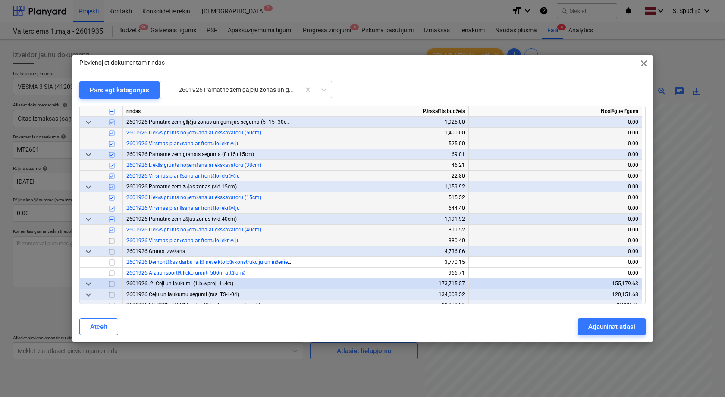
click at [112, 238] on input "checkbox" at bounding box center [112, 241] width 10 height 10
click at [616, 327] on div "Atjaunināt atlasi" at bounding box center [612, 326] width 47 height 11
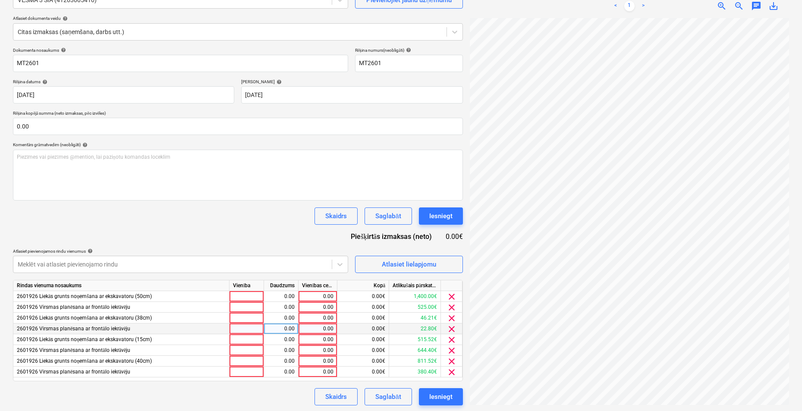
scroll to position [88, 0]
click at [334, 292] on div "0.00" at bounding box center [318, 295] width 39 height 11
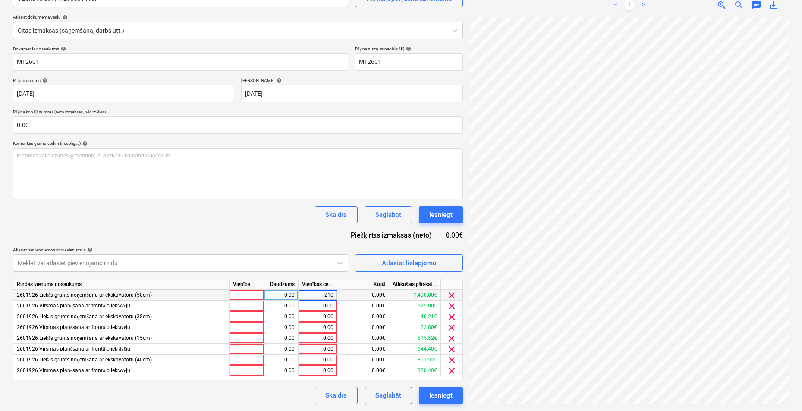
type input "2100"
click at [317, 305] on div "0.00" at bounding box center [317, 306] width 31 height 11
type input "700"
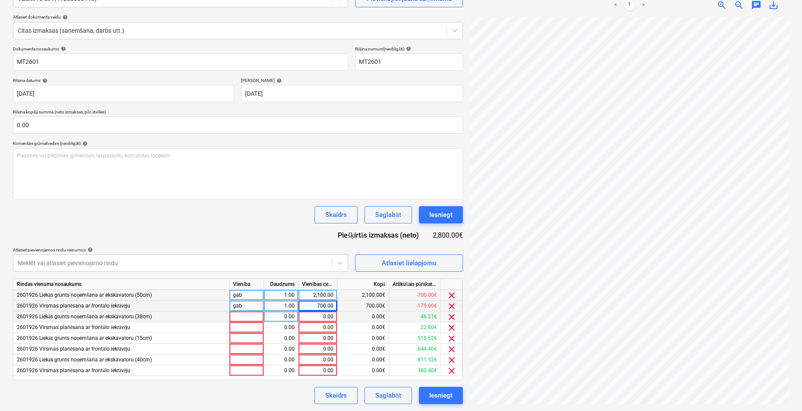
click at [321, 318] on div "0.00" at bounding box center [317, 317] width 31 height 11
type input "69.31"
click at [322, 327] on div "0.00" at bounding box center [317, 327] width 31 height 11
type input "30.40"
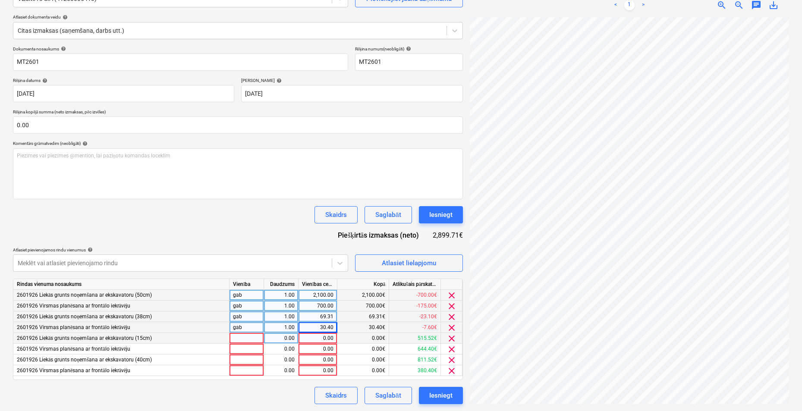
click at [325, 338] on div "0.00" at bounding box center [317, 338] width 31 height 11
type input "773.28"
click at [324, 346] on div "0.00" at bounding box center [317, 349] width 31 height 11
type input "859.20"
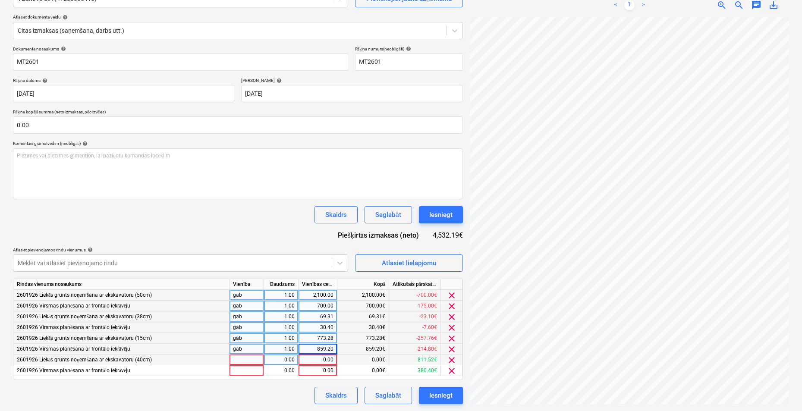
click at [324, 363] on div "0.00" at bounding box center [317, 360] width 31 height 11
type input "1217.28"
click at [324, 368] on div "0.00" at bounding box center [317, 370] width 31 height 11
type input "507.2"
click at [393, 395] on div "Saglabāt" at bounding box center [387, 395] width 25 height 11
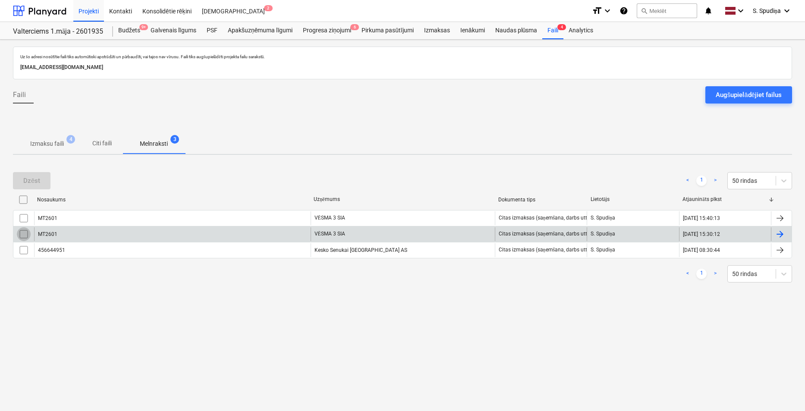
click at [22, 236] on input "checkbox" at bounding box center [24, 234] width 14 height 14
click at [34, 183] on div "Dzēst" at bounding box center [31, 180] width 17 height 11
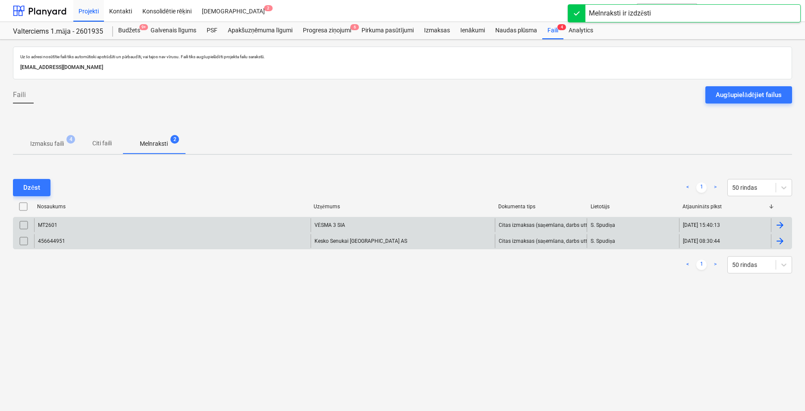
click at [65, 225] on div "MT2601" at bounding box center [172, 225] width 277 height 14
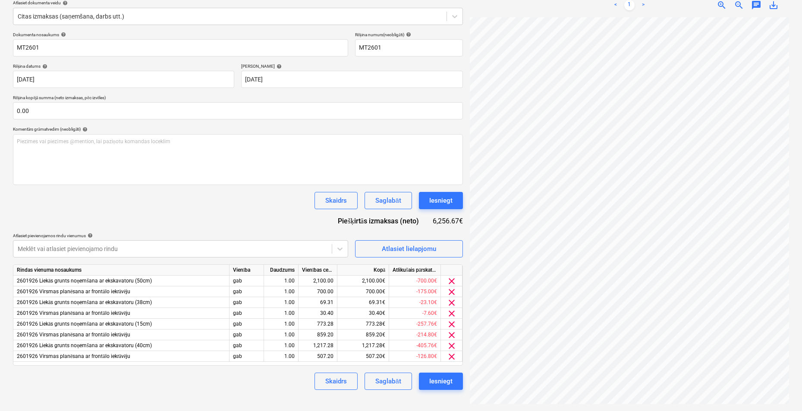
scroll to position [41, 71]
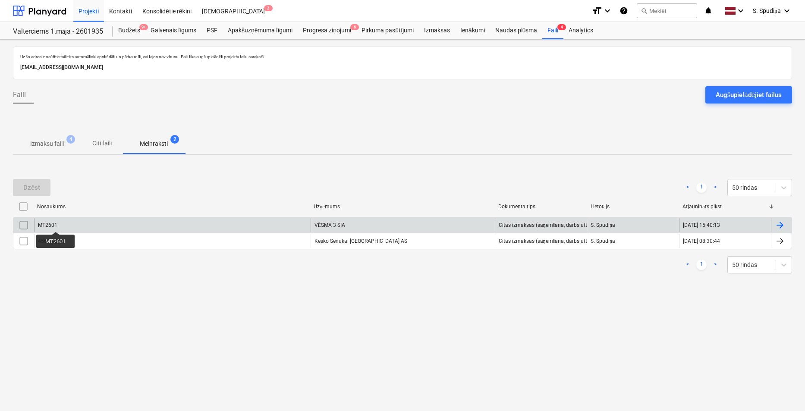
click at [56, 224] on div "MT2601" at bounding box center [47, 225] width 19 height 6
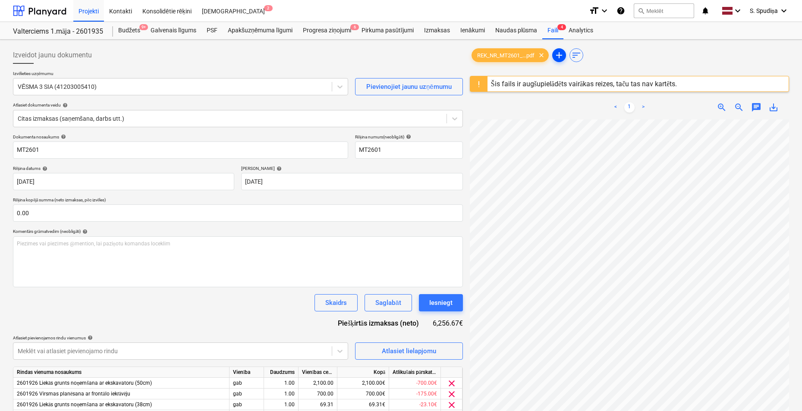
click at [556, 56] on span "add" at bounding box center [559, 55] width 10 height 10
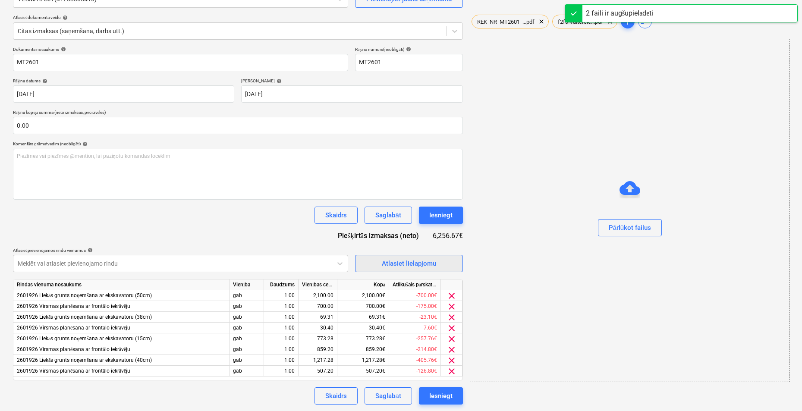
scroll to position [88, 0]
click at [395, 395] on div "Saglabāt" at bounding box center [387, 395] width 25 height 11
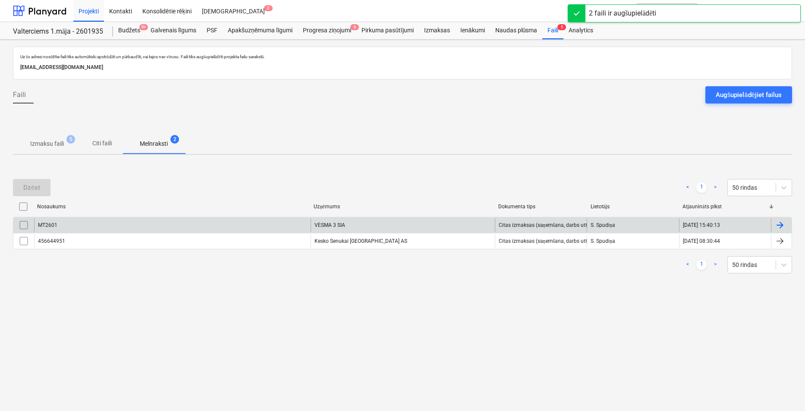
click at [121, 226] on div "MT2601" at bounding box center [172, 225] width 277 height 14
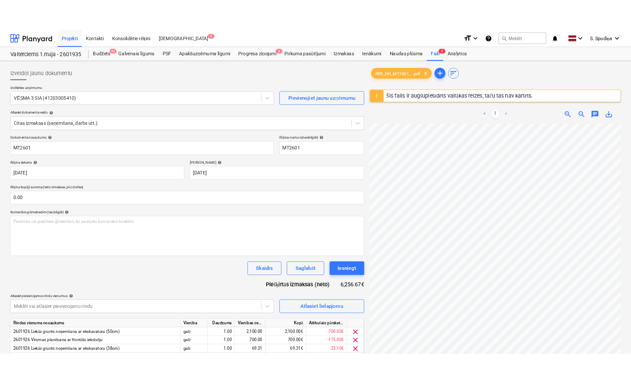
scroll to position [164, 0]
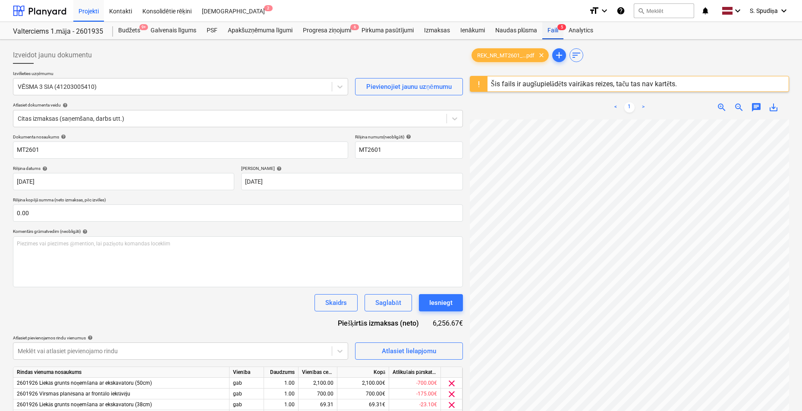
click at [549, 29] on div "Faili 5" at bounding box center [552, 30] width 21 height 17
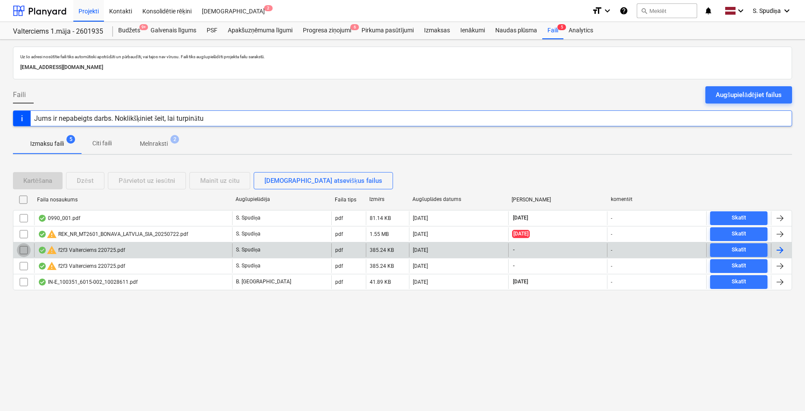
click at [23, 249] on input "checkbox" at bounding box center [24, 250] width 14 height 14
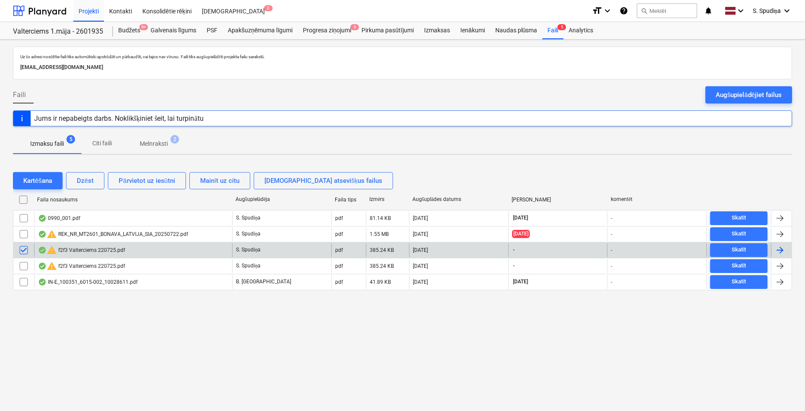
click at [24, 261] on input "checkbox" at bounding box center [24, 266] width 14 height 14
click at [86, 184] on div "Dzēst" at bounding box center [85, 180] width 17 height 11
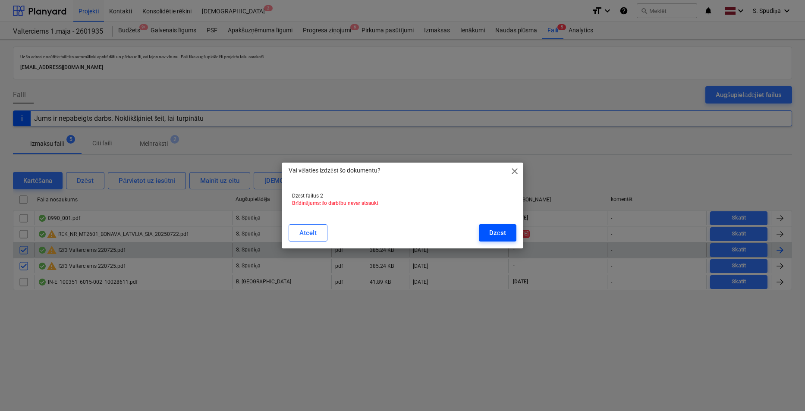
click at [501, 233] on div "Dzēst" at bounding box center [497, 232] width 17 height 11
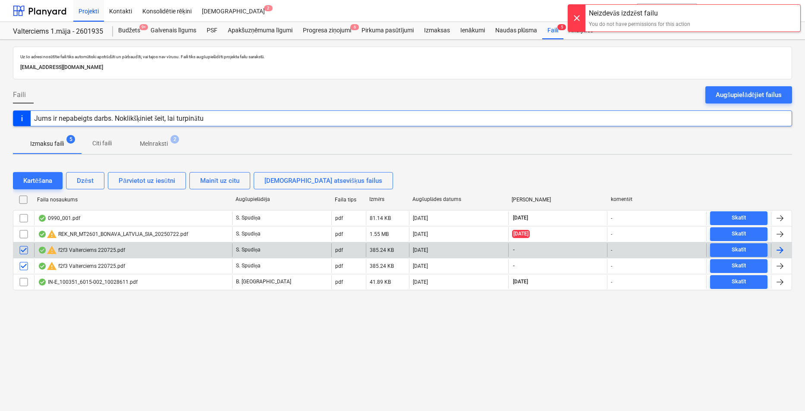
click at [415, 322] on div "Uz šo adresi nosūtītie faili tiks automātiski apstrādāti un pārbaudīti, vai taj…" at bounding box center [402, 225] width 805 height 371
click at [169, 143] on span "Melnraksti 2" at bounding box center [154, 143] width 42 height 9
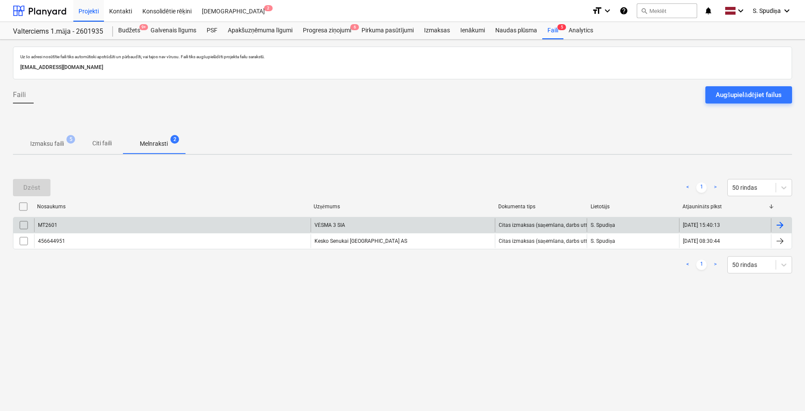
click at [80, 229] on div "MT2601" at bounding box center [172, 225] width 277 height 14
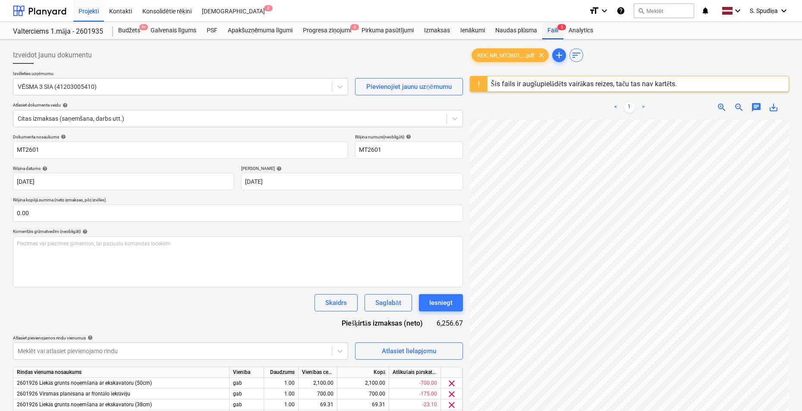
click at [557, 32] on div "Faili 5" at bounding box center [552, 30] width 21 height 17
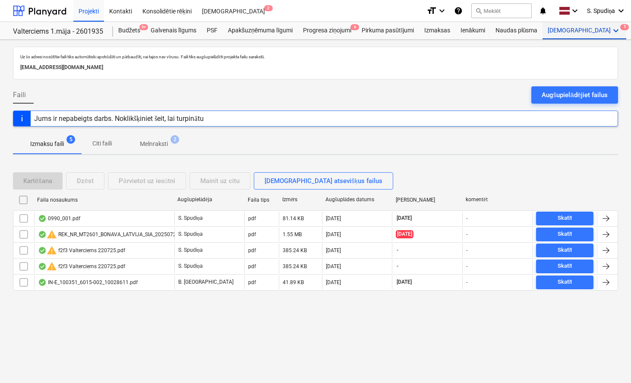
click at [551, 28] on div "Vairāk keyboard_arrow_down 5" at bounding box center [584, 30] width 84 height 17
click at [82, 7] on div "Projekti" at bounding box center [88, 11] width 31 height 22
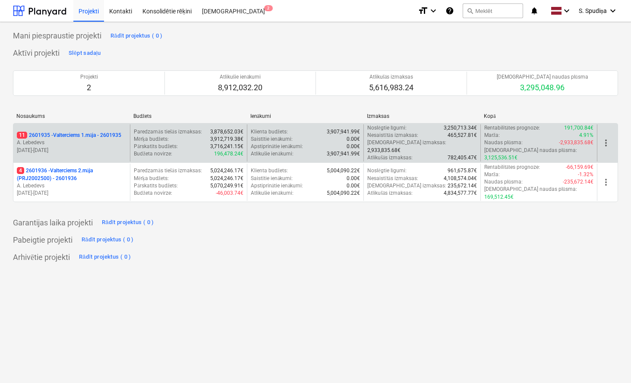
click at [100, 147] on p "[DATE] - [DATE]" at bounding box center [72, 150] width 110 height 7
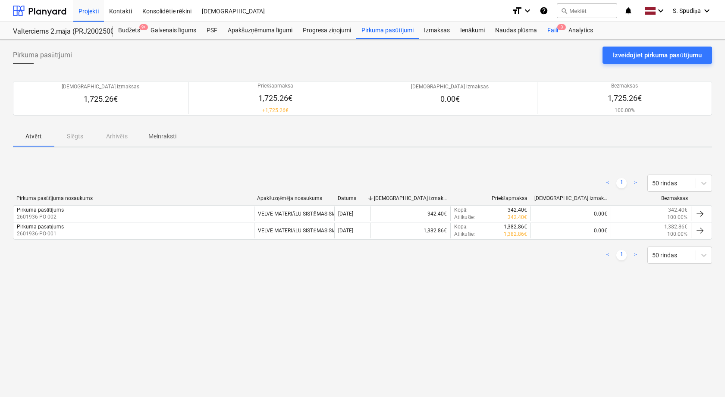
click at [556, 28] on div "Faili 3" at bounding box center [552, 30] width 21 height 17
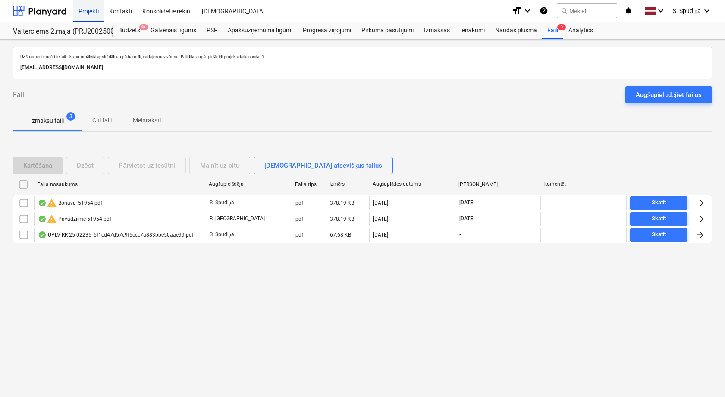
click at [94, 8] on div "Projekti" at bounding box center [88, 11] width 31 height 22
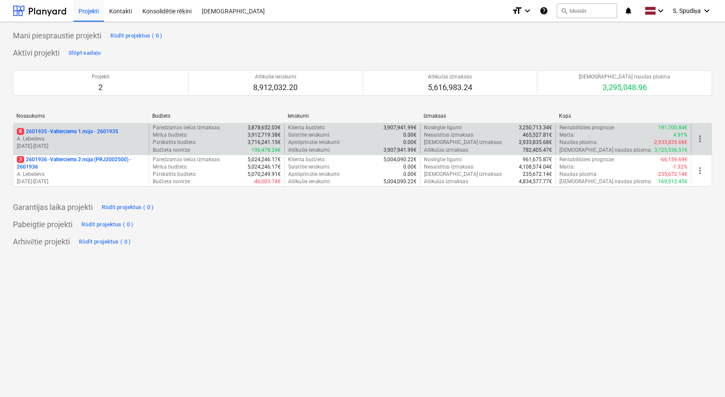
click at [92, 145] on p "[DATE] - [DATE]" at bounding box center [81, 146] width 129 height 7
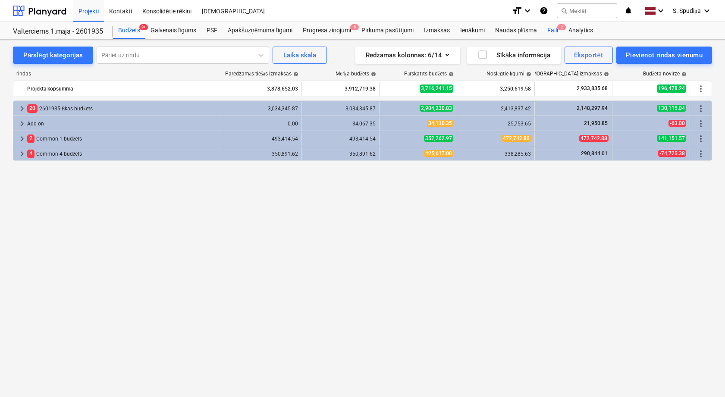
click at [557, 30] on div "Faili 2" at bounding box center [552, 30] width 21 height 17
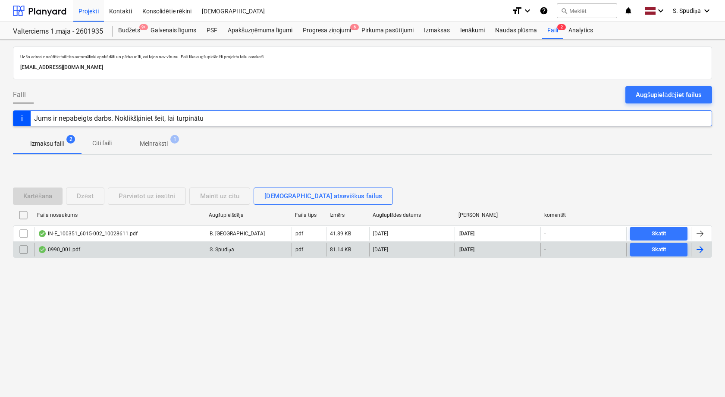
click at [85, 248] on div "0990_001.pdf" at bounding box center [120, 250] width 172 height 14
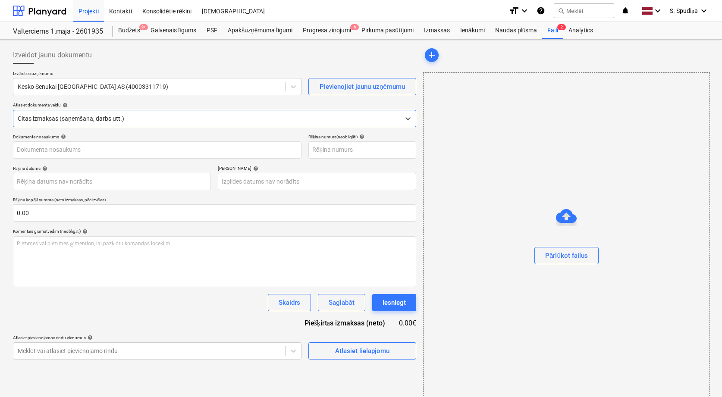
type input "456644951"
type input "[DATE]"
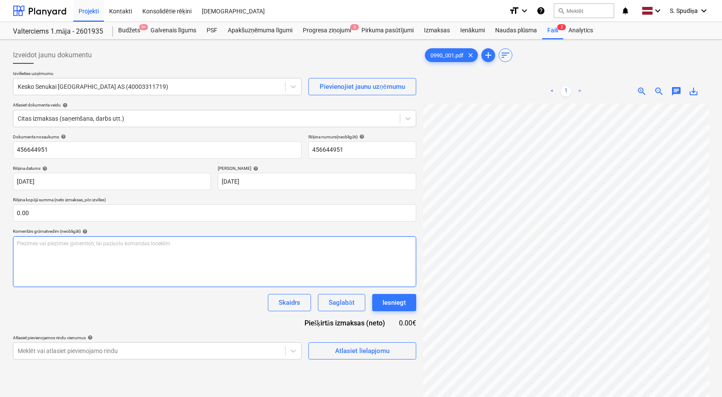
scroll to position [175, 104]
click at [397, 249] on div "Izveidot jaunu dokumentu Izvēlieties uzņēmumu Kesko Senukai [GEOGRAPHIC_DATA] A…" at bounding box center [360, 261] width 703 height 437
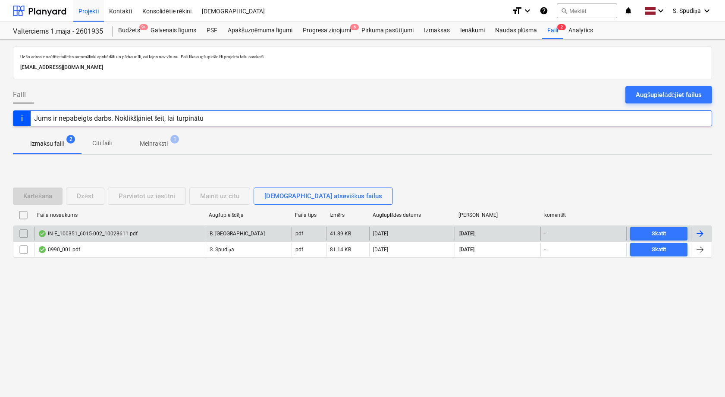
click at [135, 232] on div "IN-E_100351_6015-002_10028611.pdf" at bounding box center [88, 233] width 100 height 7
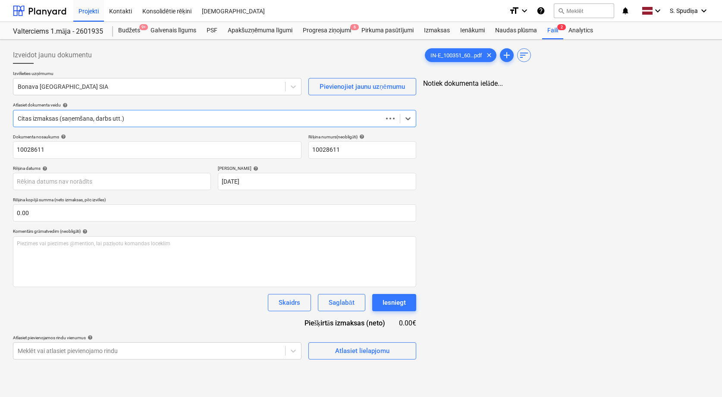
type input "10028611"
type input "28 Aug 2025"
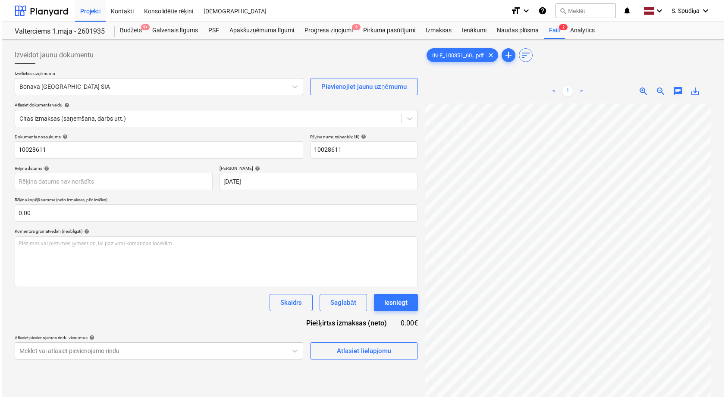
scroll to position [178, 44]
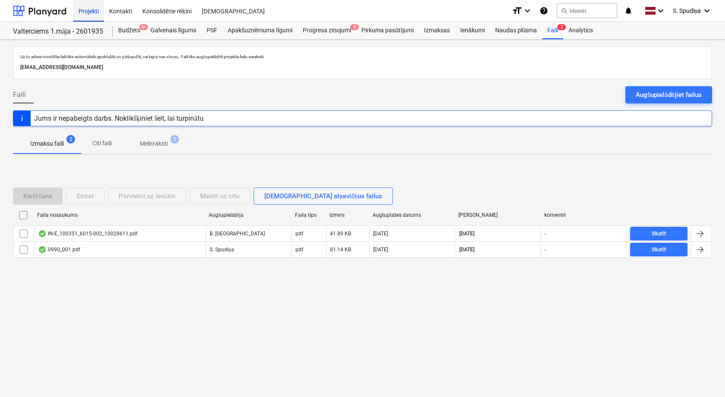
click at [89, 8] on div "Projekti" at bounding box center [88, 11] width 31 height 22
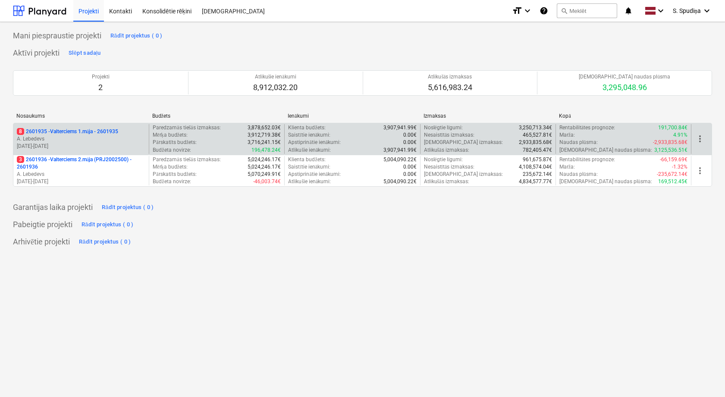
click at [83, 140] on p "A. Lebedevs" at bounding box center [81, 138] width 129 height 7
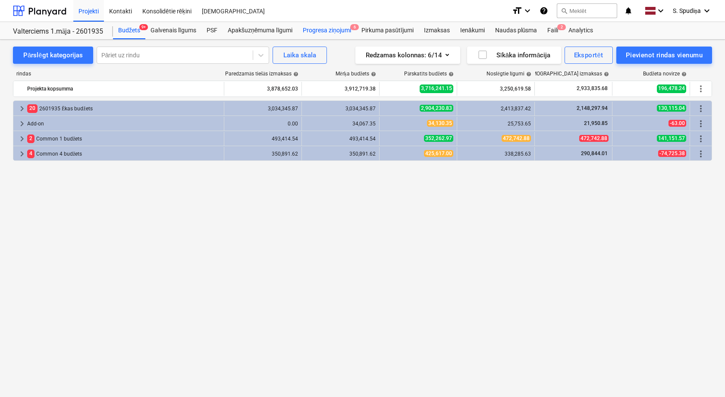
click at [343, 32] on div "Progresa ziņojumi 6" at bounding box center [327, 30] width 59 height 17
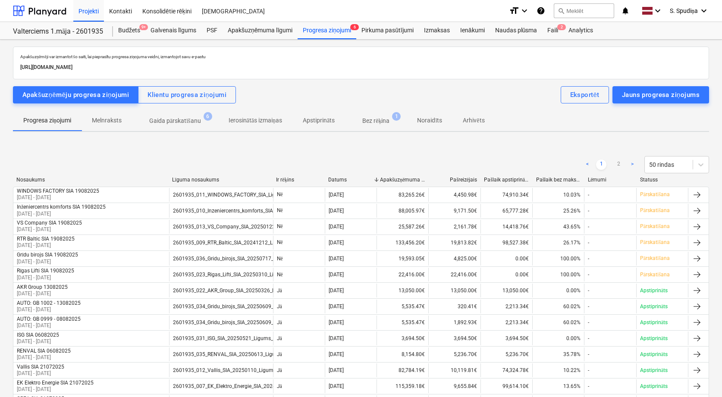
click at [183, 120] on p "Gaida pārskatīšanu" at bounding box center [175, 120] width 52 height 9
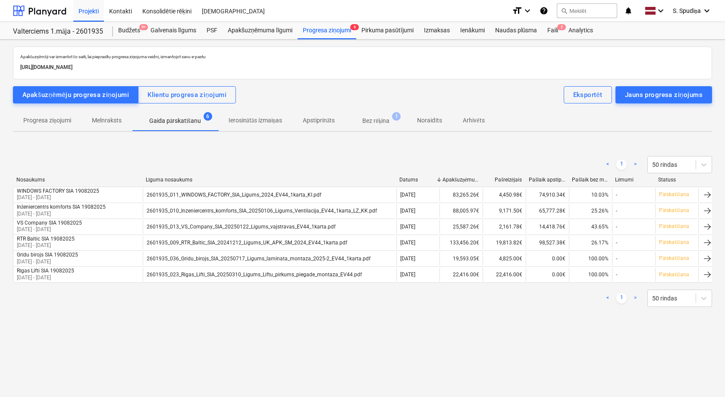
drag, startPoint x: 296, startPoint y: 179, endPoint x: 436, endPoint y: 185, distance: 140.8
click at [436, 185] on div "Nosaukums Līguma nosaukums Datums Apakšuzņēmuma līgums Pašreizējais Pašlaik aps…" at bounding box center [366, 182] width 706 height 10
click at [381, 120] on p "Bez rēķina" at bounding box center [375, 120] width 27 height 9
